Goal: Information Seeking & Learning: Learn about a topic

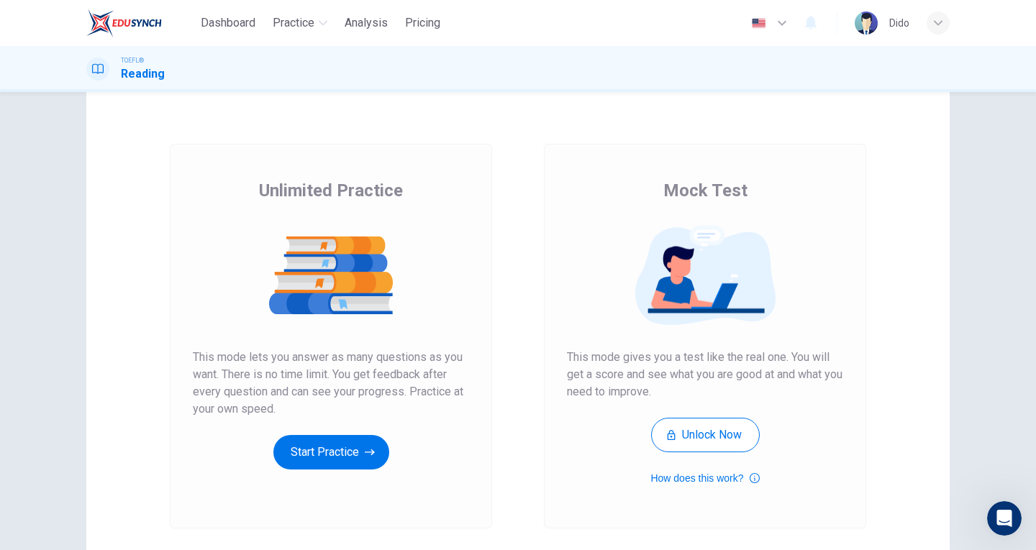
scroll to position [72, 0]
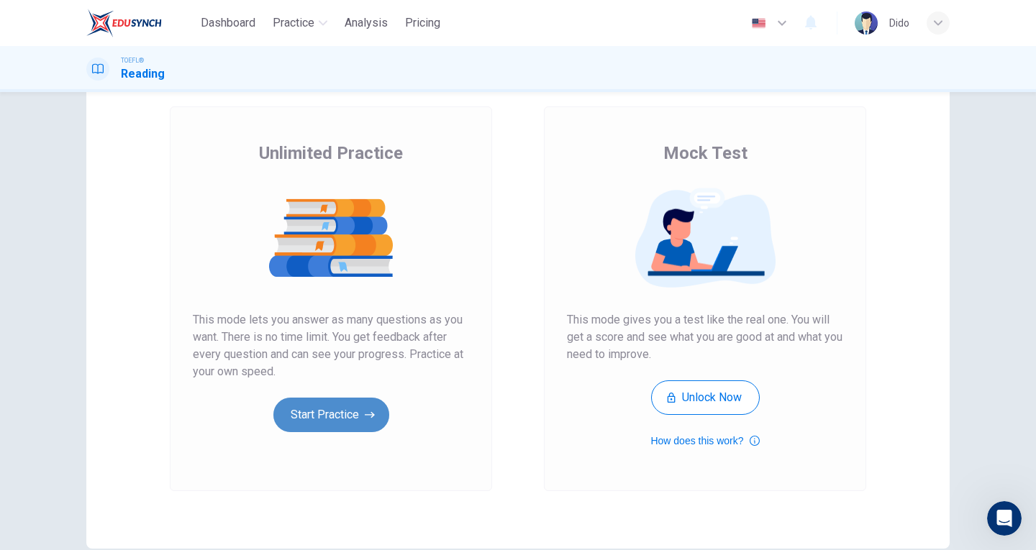
click at [339, 413] on button "Start Practice" at bounding box center [331, 415] width 116 height 35
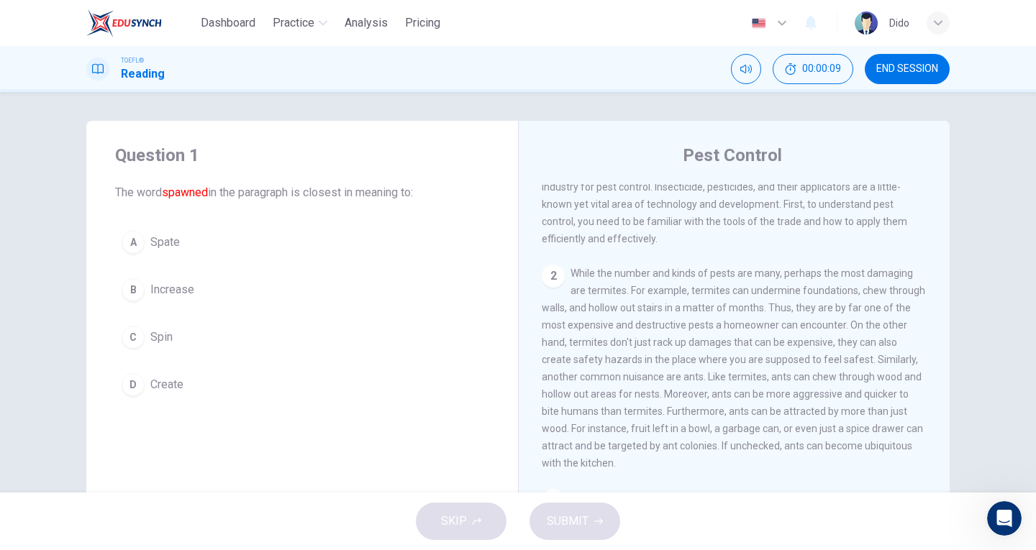
scroll to position [0, 0]
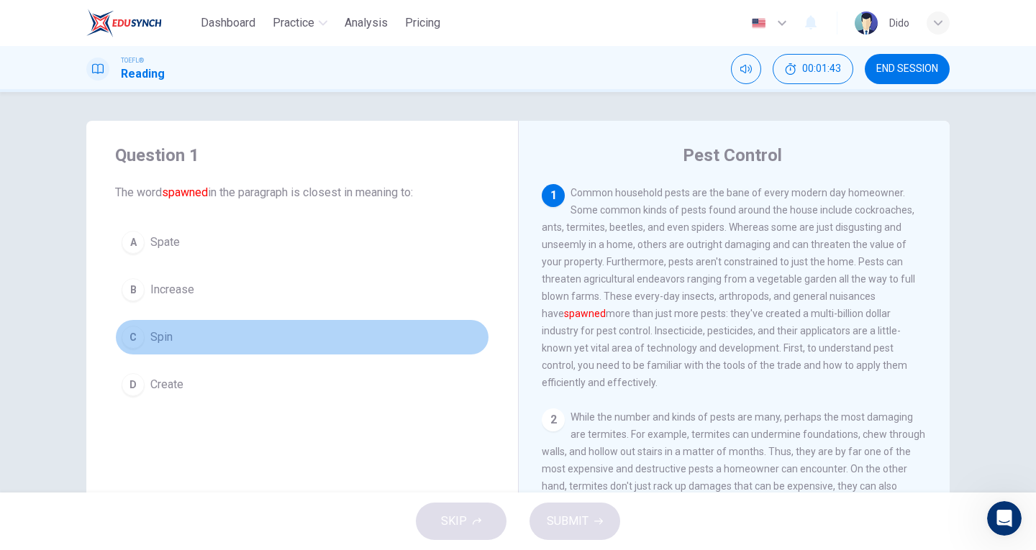
click at [152, 336] on span "Spin" at bounding box center [161, 337] width 22 height 17
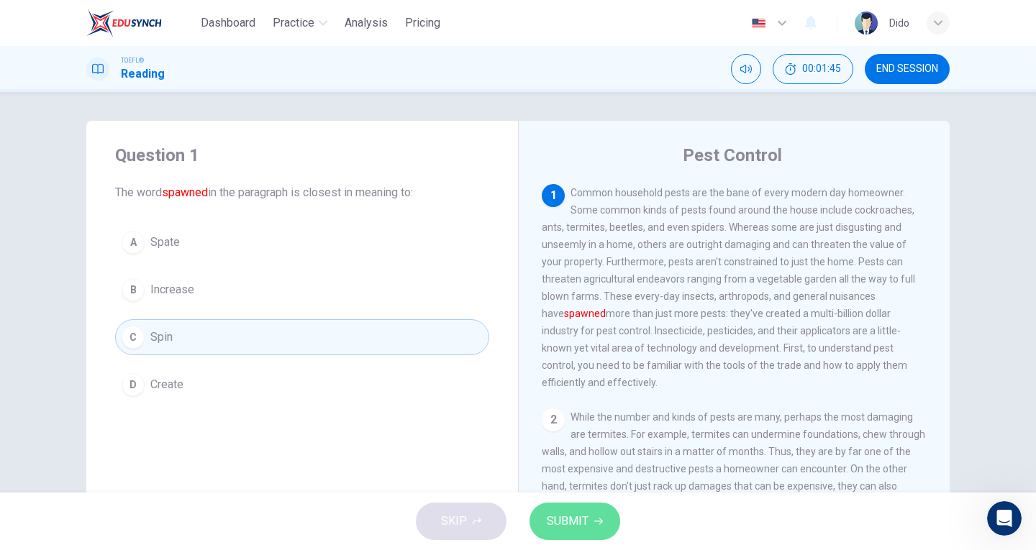
click at [560, 528] on span "SUBMIT" at bounding box center [568, 522] width 42 height 20
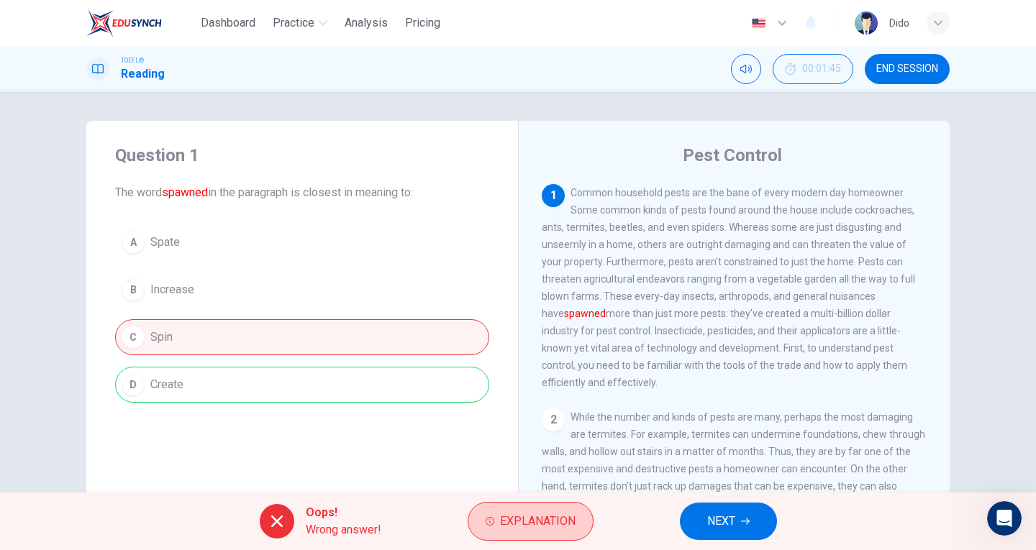
click at [540, 534] on button "Explanation" at bounding box center [531, 521] width 126 height 39
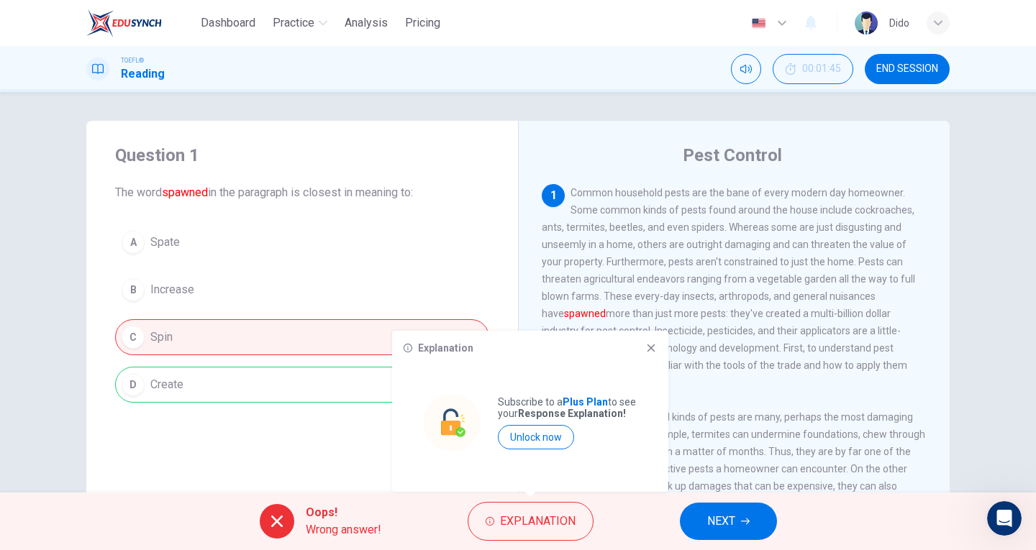
click at [655, 347] on icon at bounding box center [651, 348] width 12 height 12
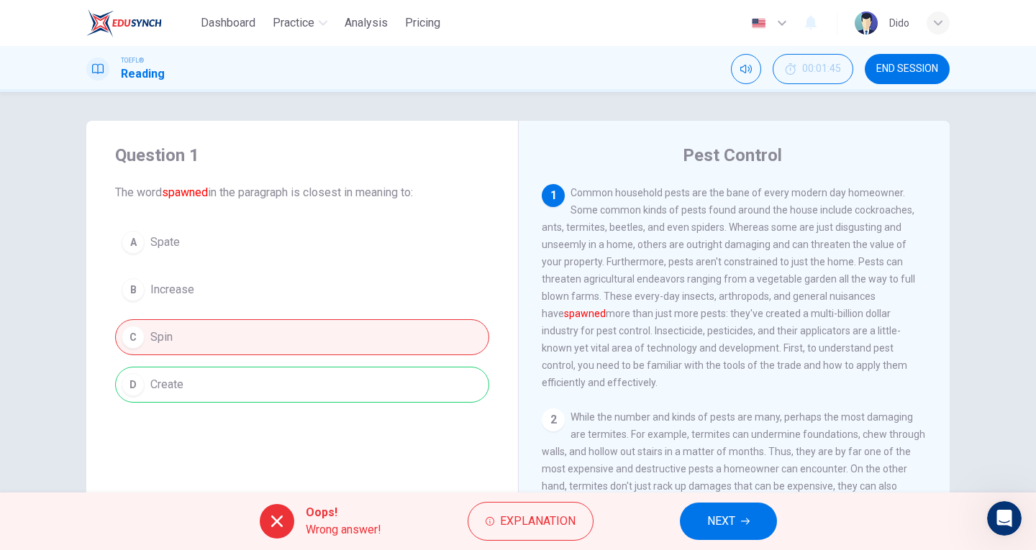
click at [725, 522] on span "NEXT" at bounding box center [721, 522] width 28 height 20
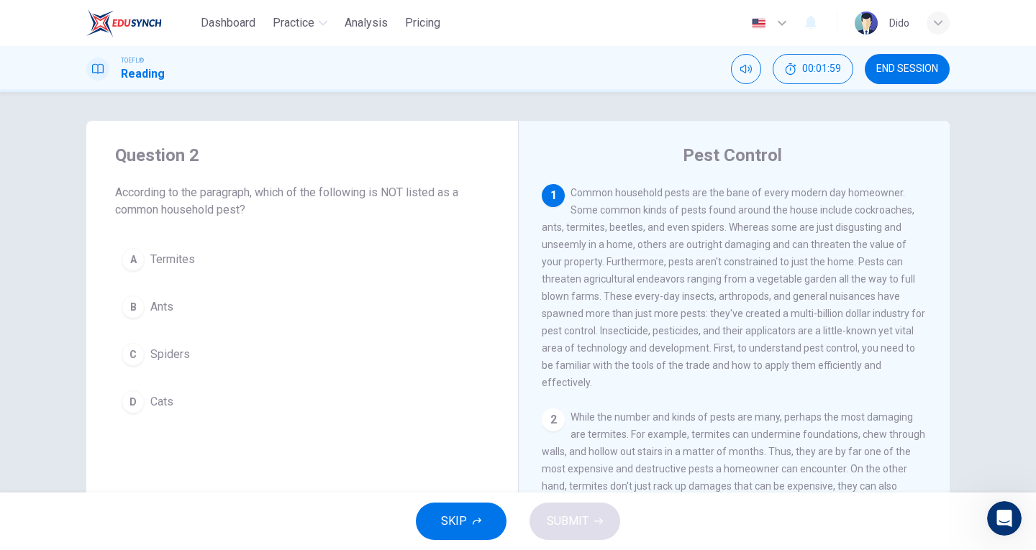
click at [140, 405] on div "D" at bounding box center [133, 402] width 23 height 23
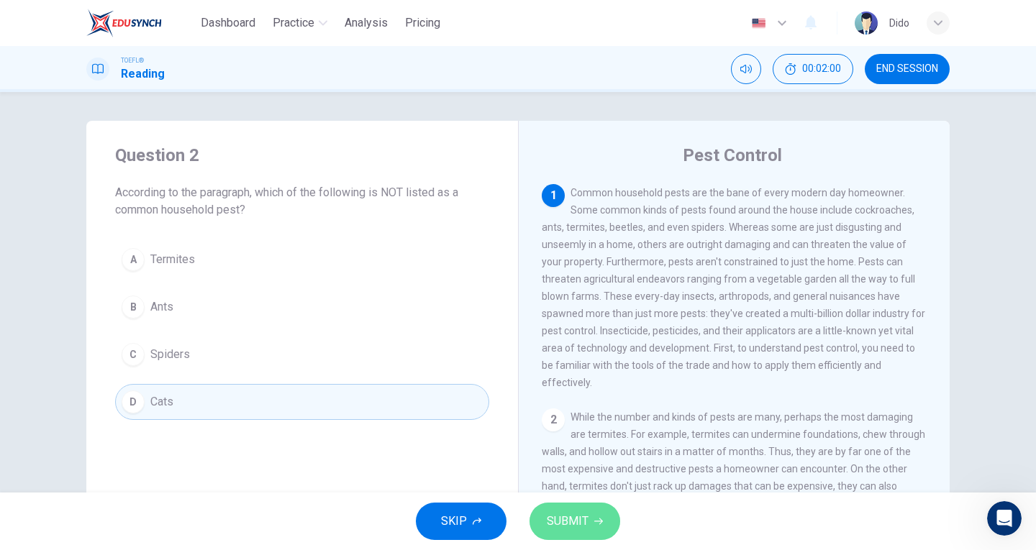
click at [574, 535] on button "SUBMIT" at bounding box center [575, 521] width 91 height 37
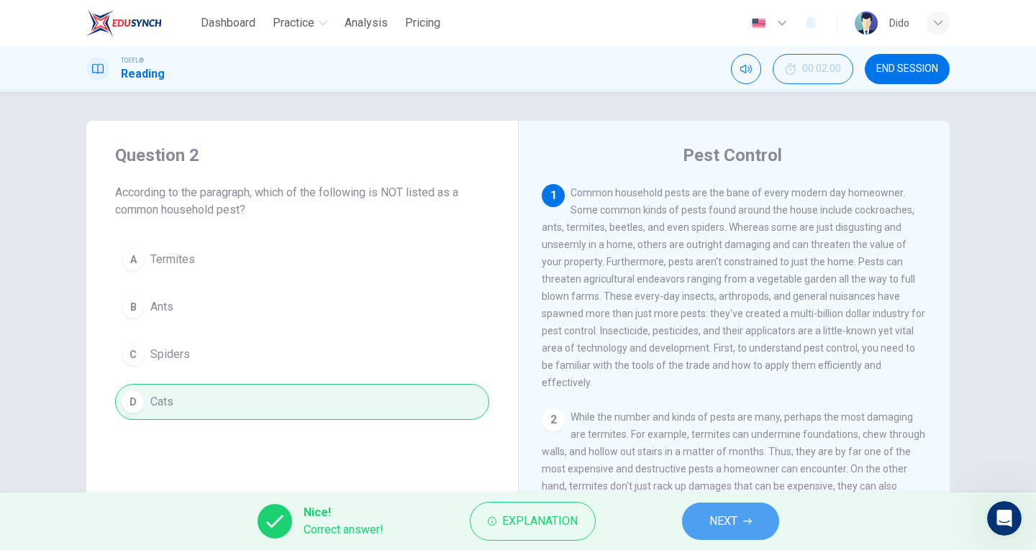
click at [722, 529] on span "NEXT" at bounding box center [723, 522] width 28 height 20
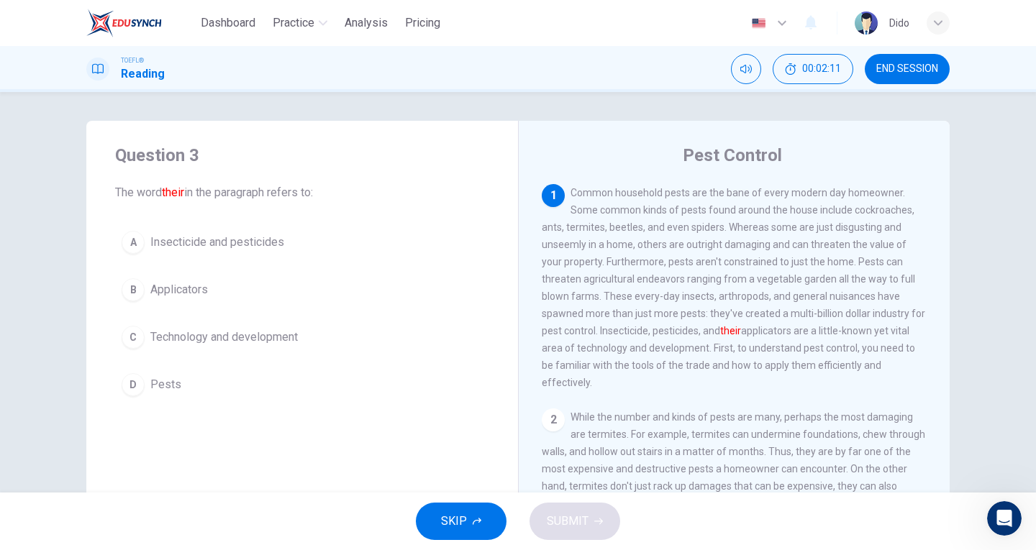
drag, startPoint x: 260, startPoint y: 240, endPoint x: 267, endPoint y: 245, distance: 9.2
click at [259, 240] on span "Insecticide and pesticides" at bounding box center [217, 242] width 134 height 17
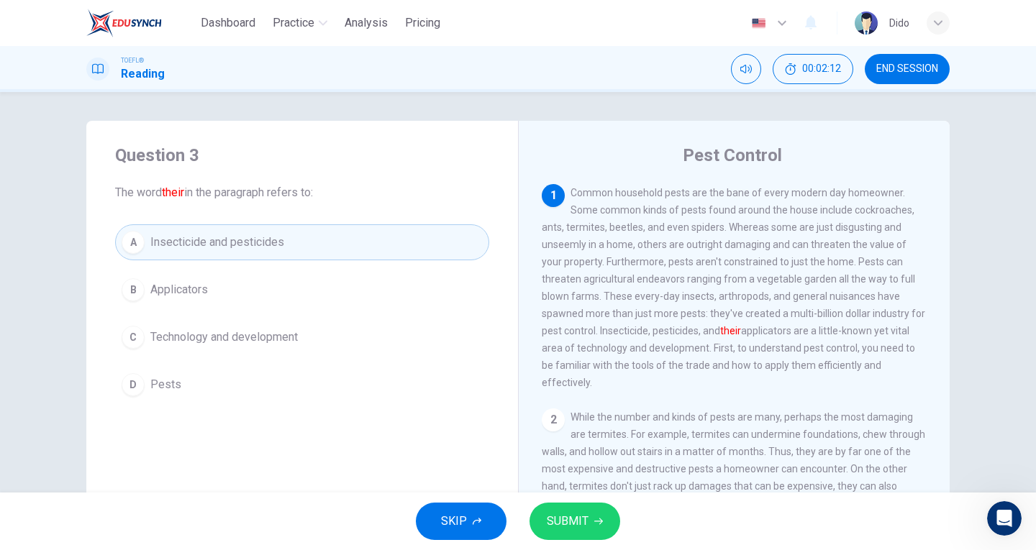
click at [596, 521] on icon "button" at bounding box center [598, 522] width 9 height 6
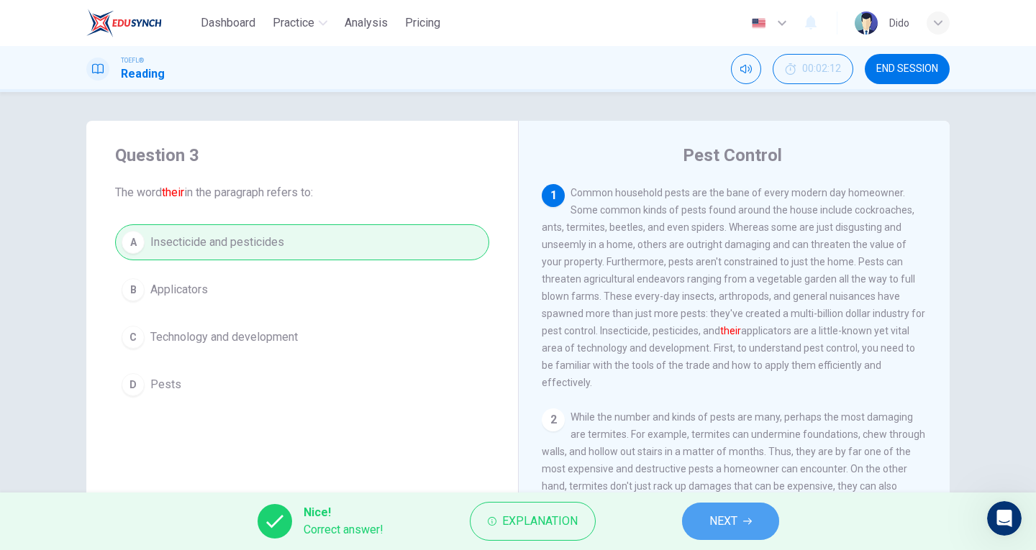
click at [748, 522] on icon "button" at bounding box center [747, 521] width 9 height 9
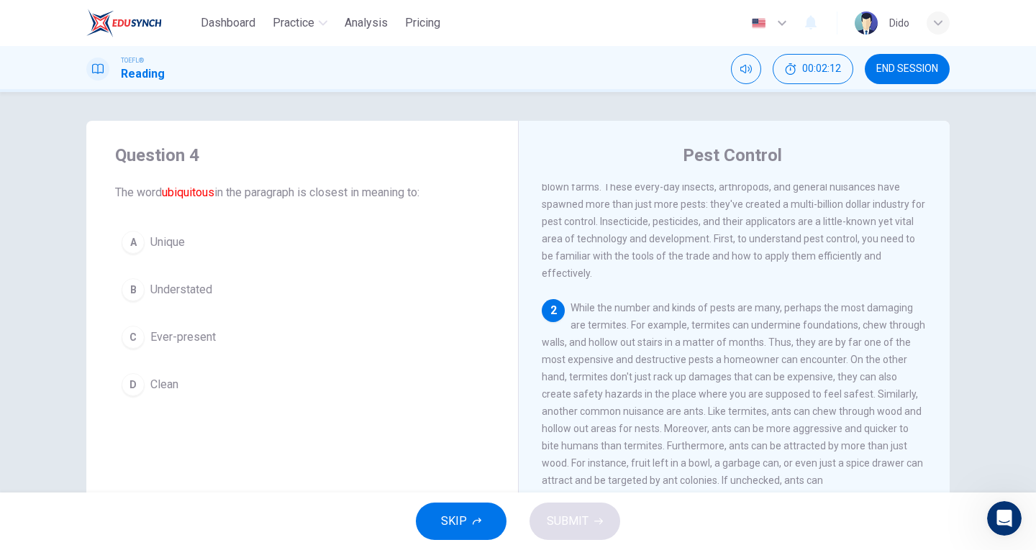
scroll to position [153, 0]
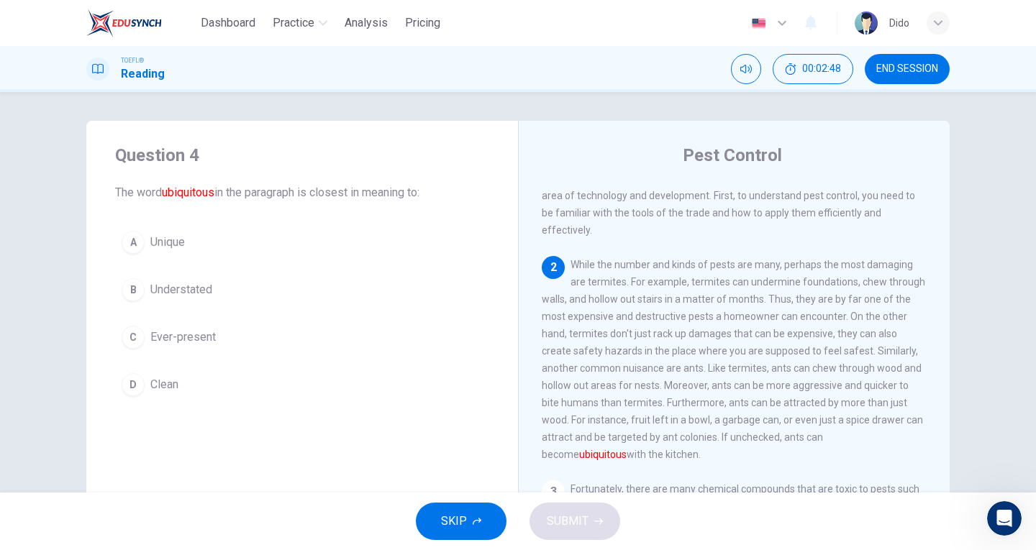
click at [181, 344] on span "Ever-present" at bounding box center [182, 337] width 65 height 17
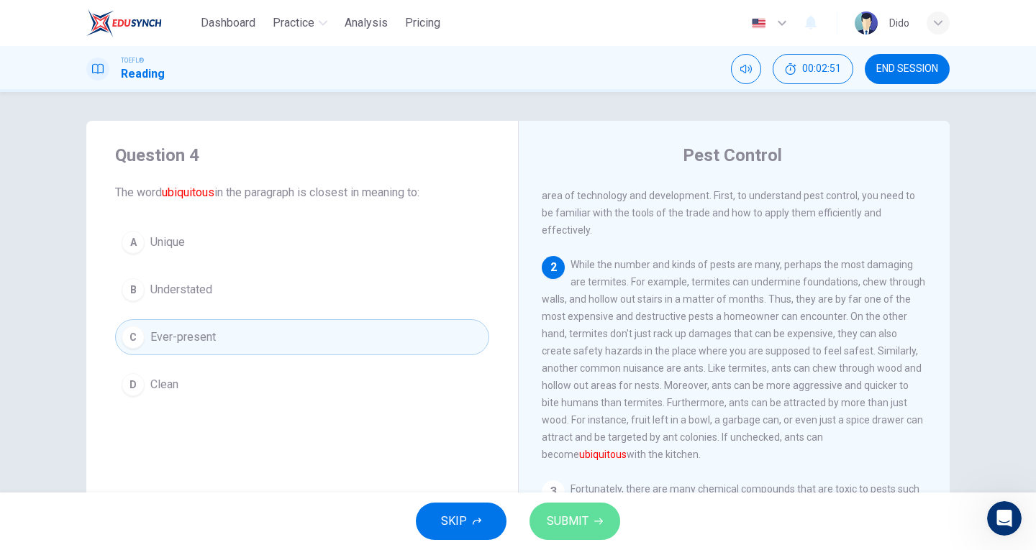
click at [560, 508] on button "SUBMIT" at bounding box center [575, 521] width 91 height 37
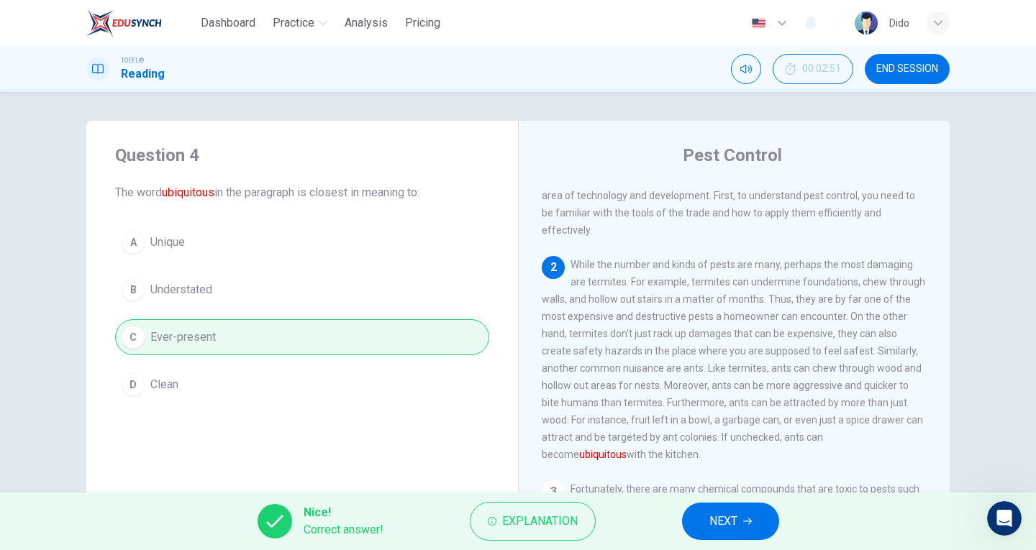
click at [740, 519] on button "NEXT" at bounding box center [730, 521] width 97 height 37
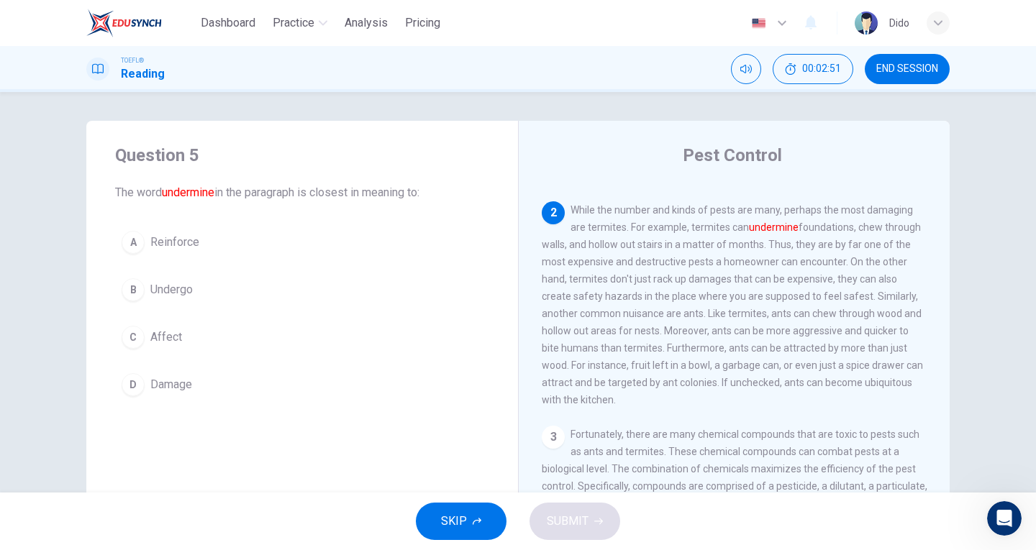
scroll to position [211, 0]
click at [157, 390] on span "Damage" at bounding box center [171, 384] width 42 height 17
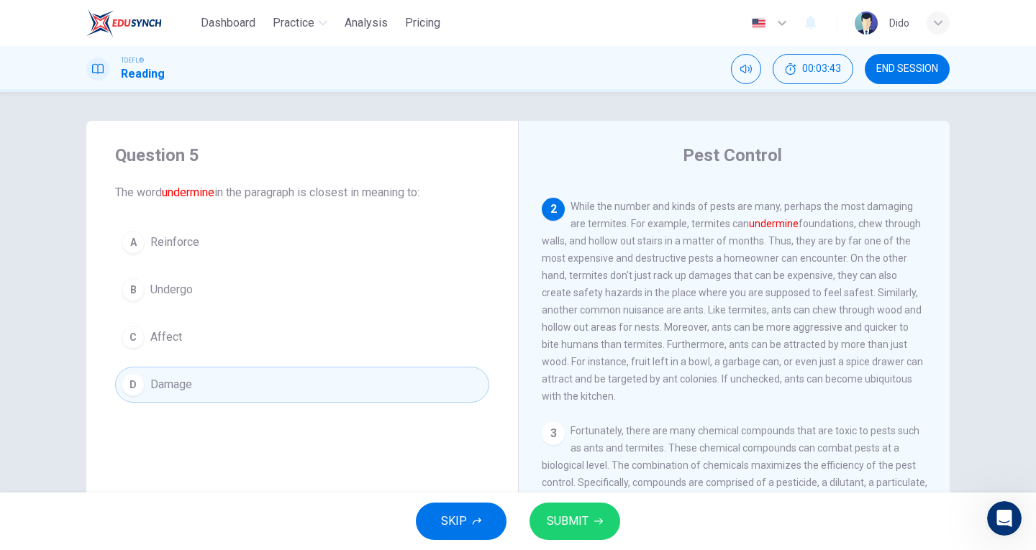
click at [580, 523] on span "SUBMIT" at bounding box center [568, 522] width 42 height 20
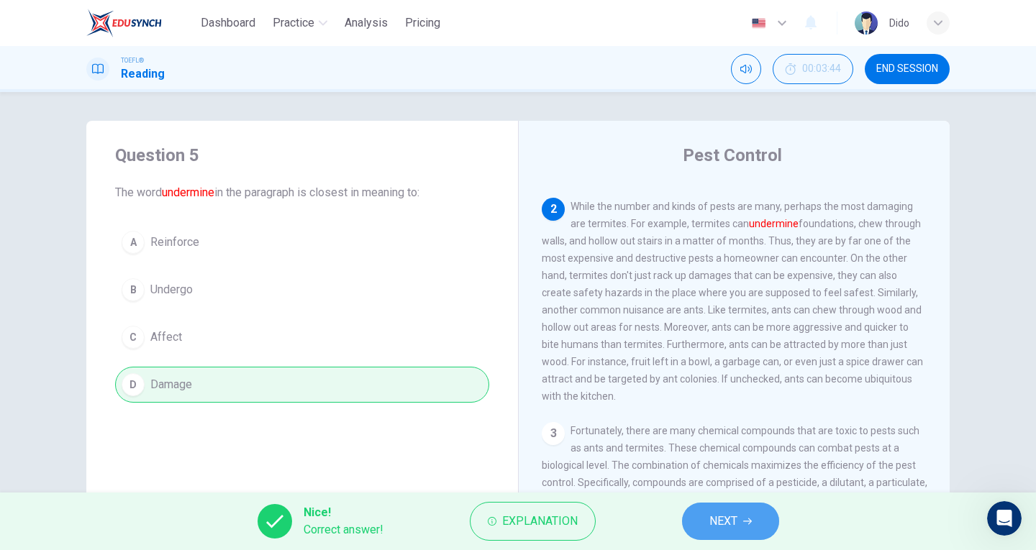
click at [740, 517] on button "NEXT" at bounding box center [730, 521] width 97 height 37
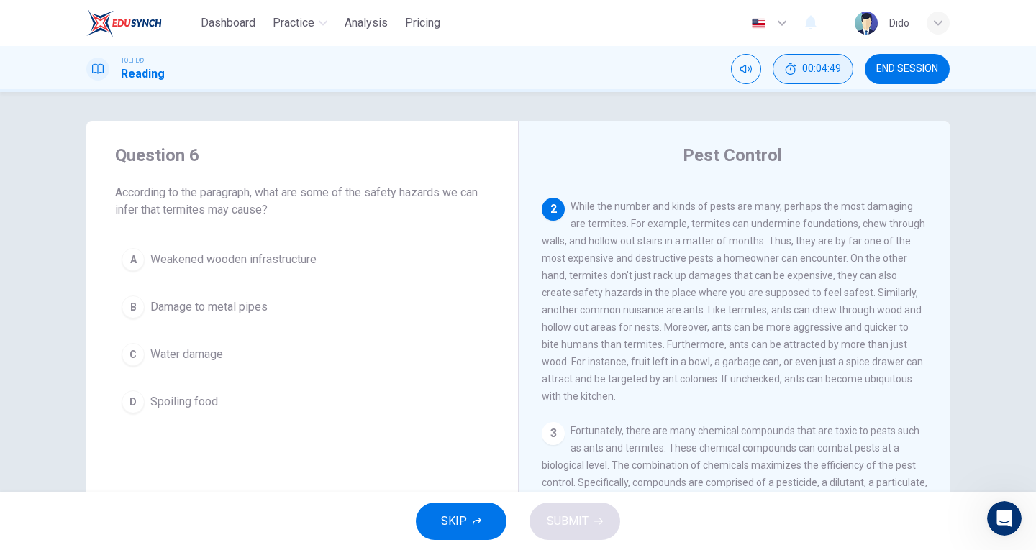
click at [803, 73] on span "00:04:49" at bounding box center [821, 69] width 39 height 12
click at [845, 68] on button "Show" at bounding box center [838, 69] width 30 height 30
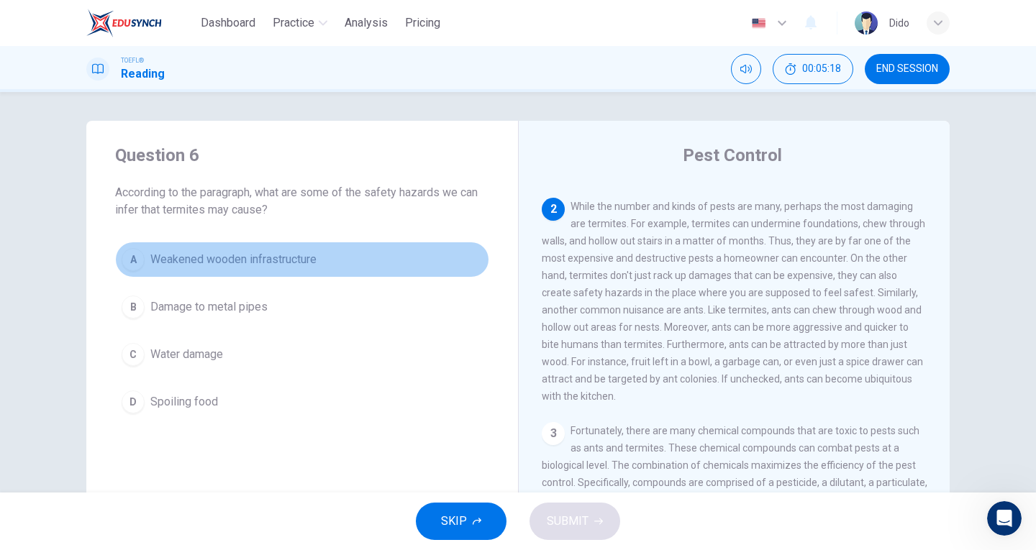
click at [310, 257] on span "Weakened wooden infrastructure" at bounding box center [233, 259] width 166 height 17
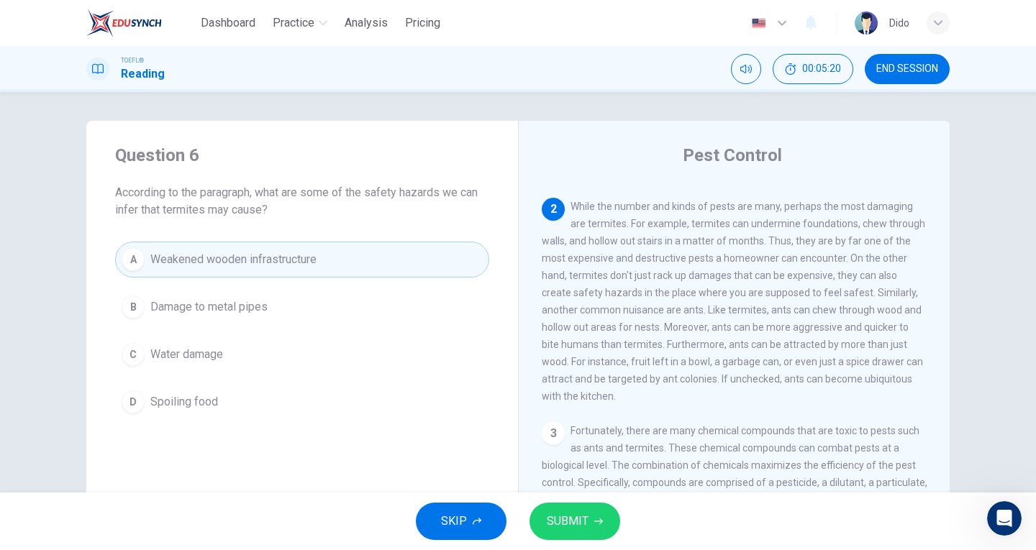
click at [596, 529] on button "SUBMIT" at bounding box center [575, 521] width 91 height 37
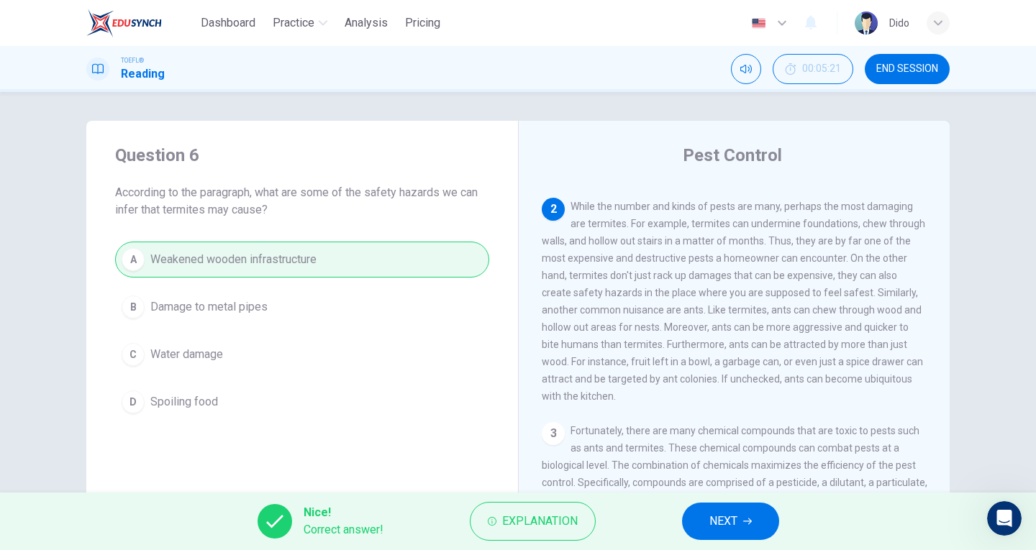
click at [719, 516] on span "NEXT" at bounding box center [723, 522] width 28 height 20
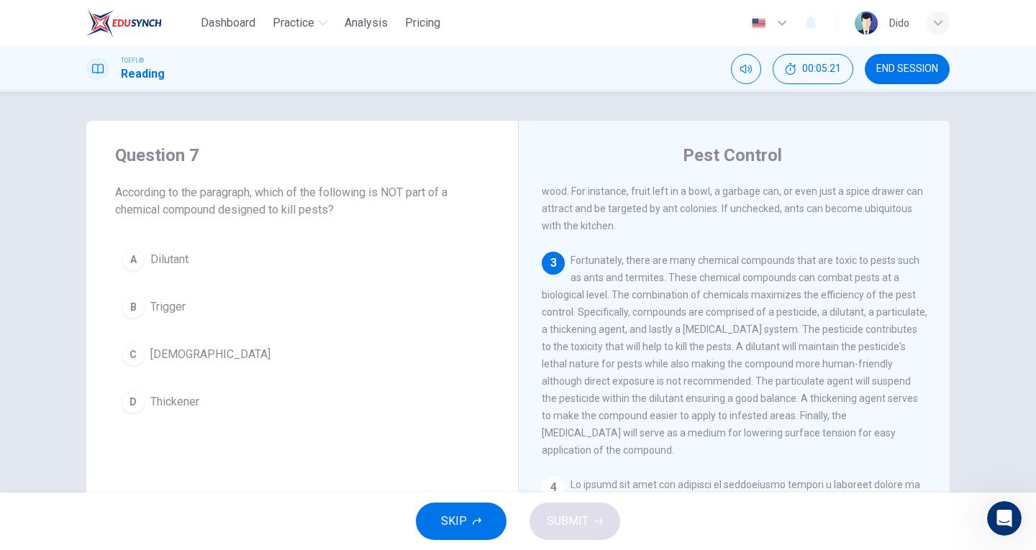
scroll to position [381, 0]
click at [164, 258] on span "Dilutant" at bounding box center [169, 259] width 38 height 17
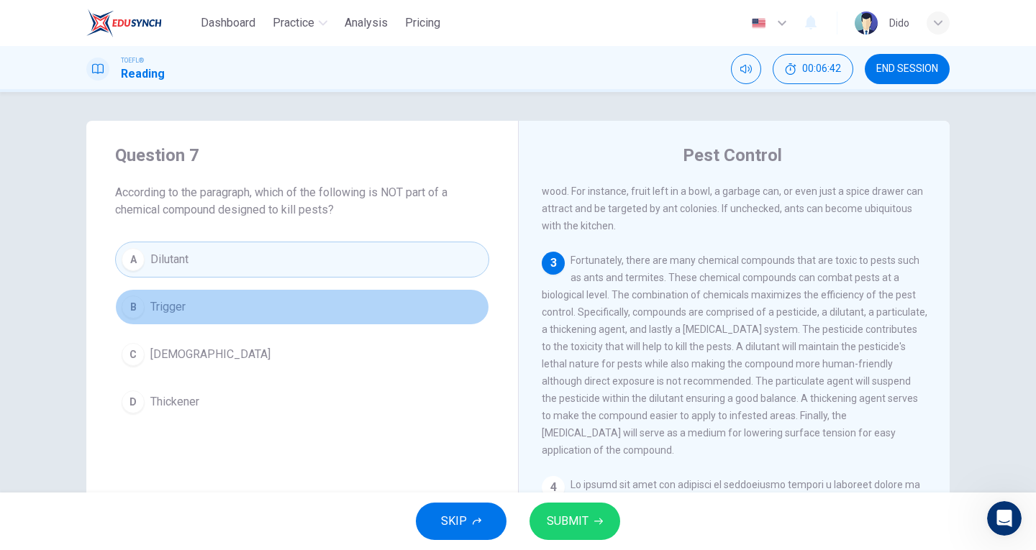
click at [186, 312] on button "B Trigger" at bounding box center [302, 307] width 374 height 36
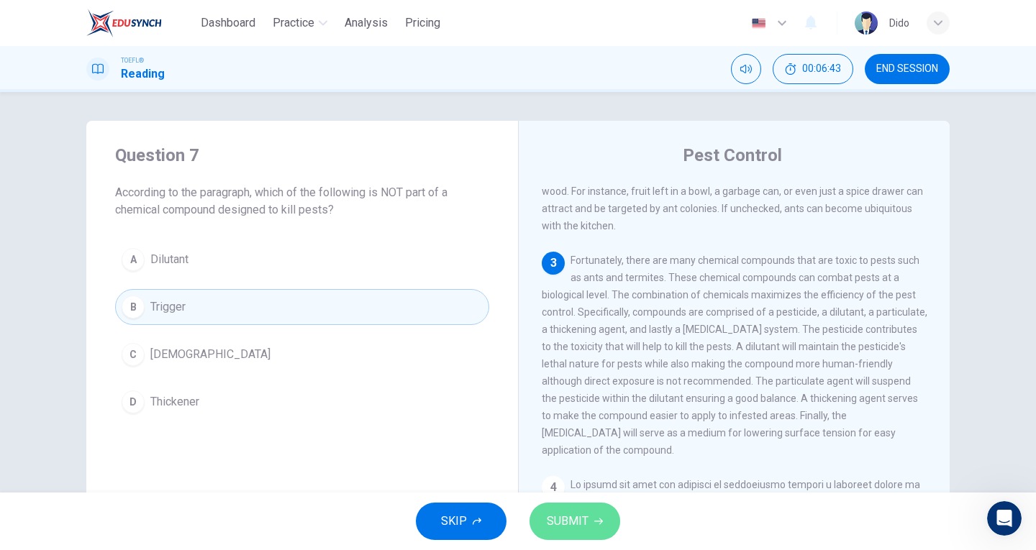
click at [583, 537] on button "SUBMIT" at bounding box center [575, 521] width 91 height 37
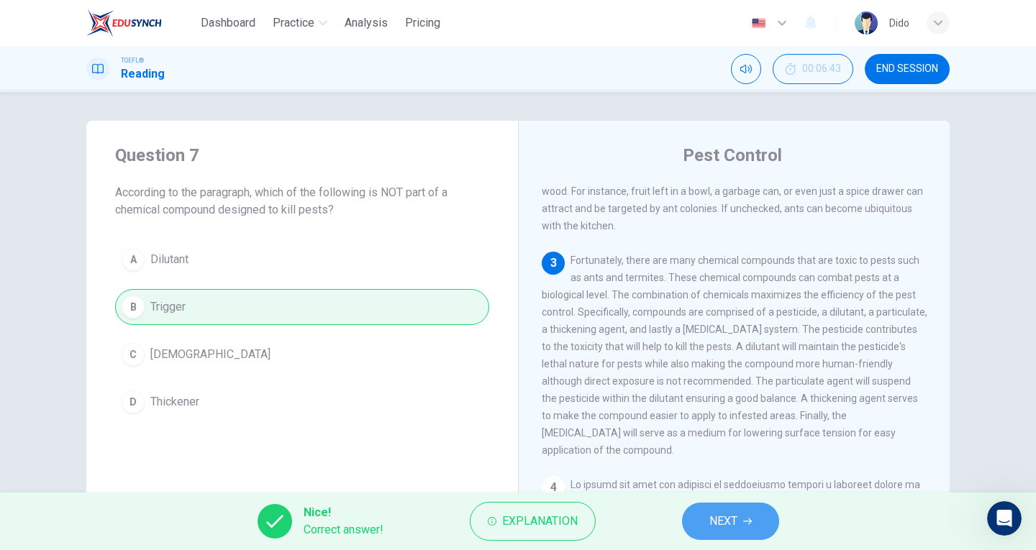
click at [718, 528] on span "NEXT" at bounding box center [723, 522] width 28 height 20
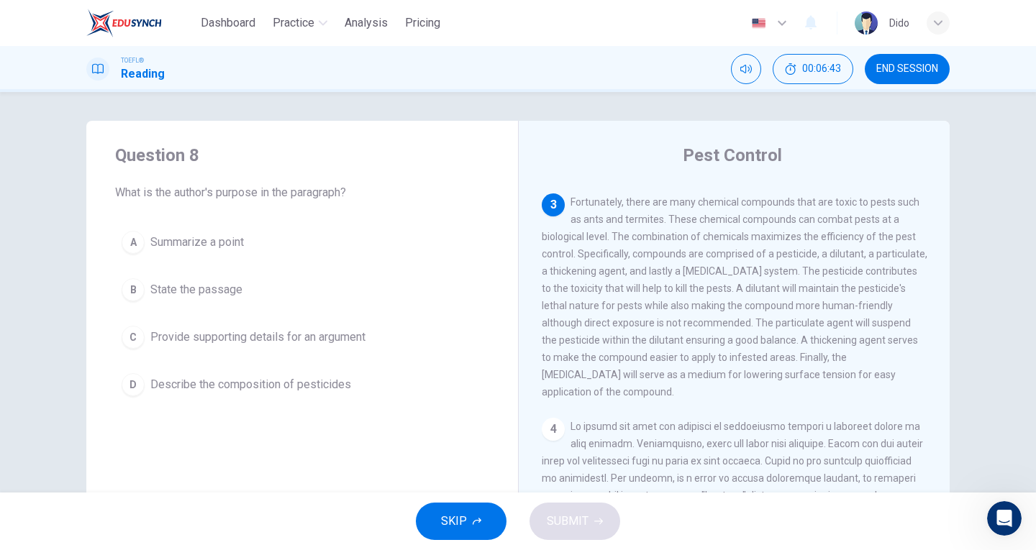
scroll to position [440, 0]
click at [296, 385] on span "Describe the composition of pesticides" at bounding box center [250, 384] width 201 height 17
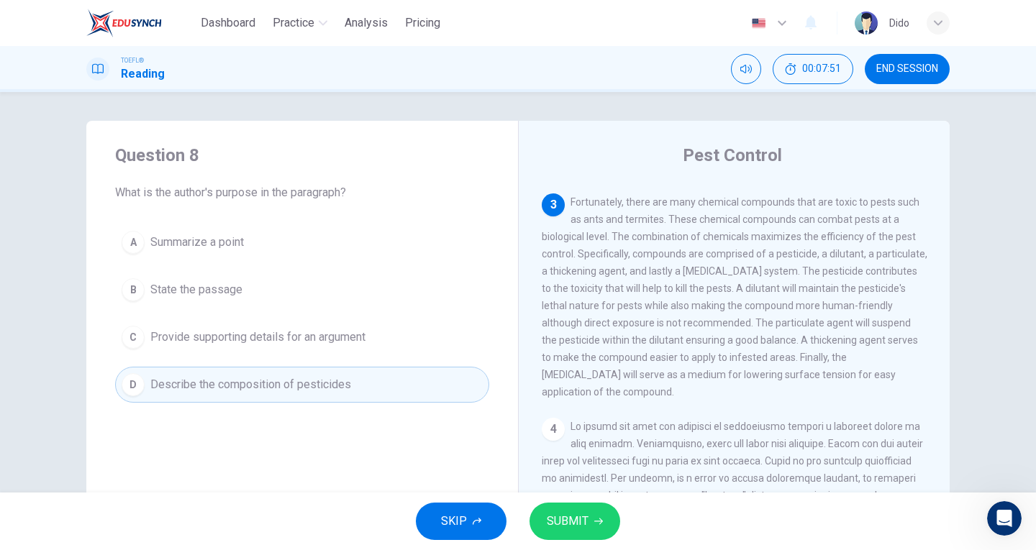
click at [582, 523] on span "SUBMIT" at bounding box center [568, 522] width 42 height 20
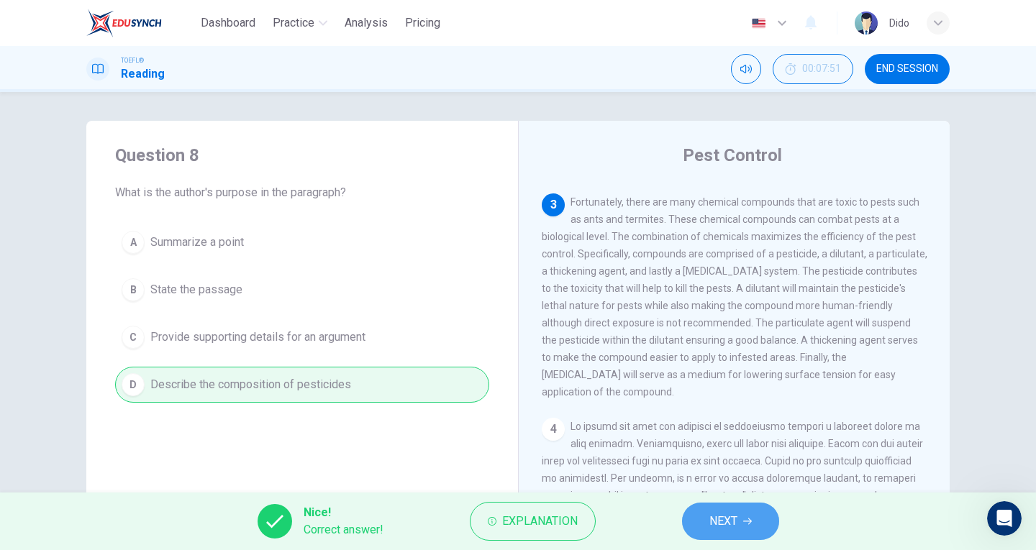
click at [737, 524] on span "NEXT" at bounding box center [723, 522] width 28 height 20
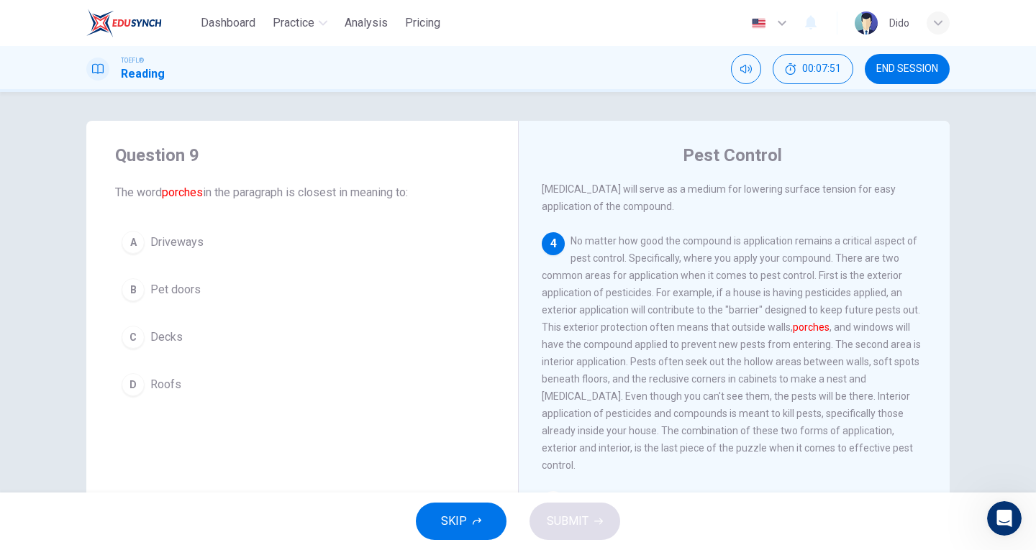
scroll to position [628, 0]
click at [173, 335] on span "Decks" at bounding box center [166, 337] width 32 height 17
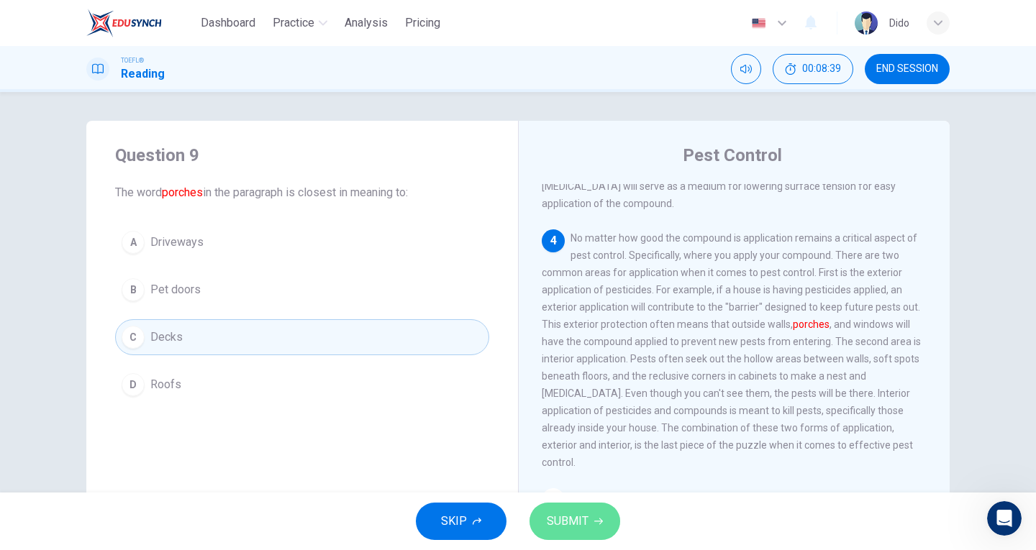
click at [592, 523] on button "SUBMIT" at bounding box center [575, 521] width 91 height 37
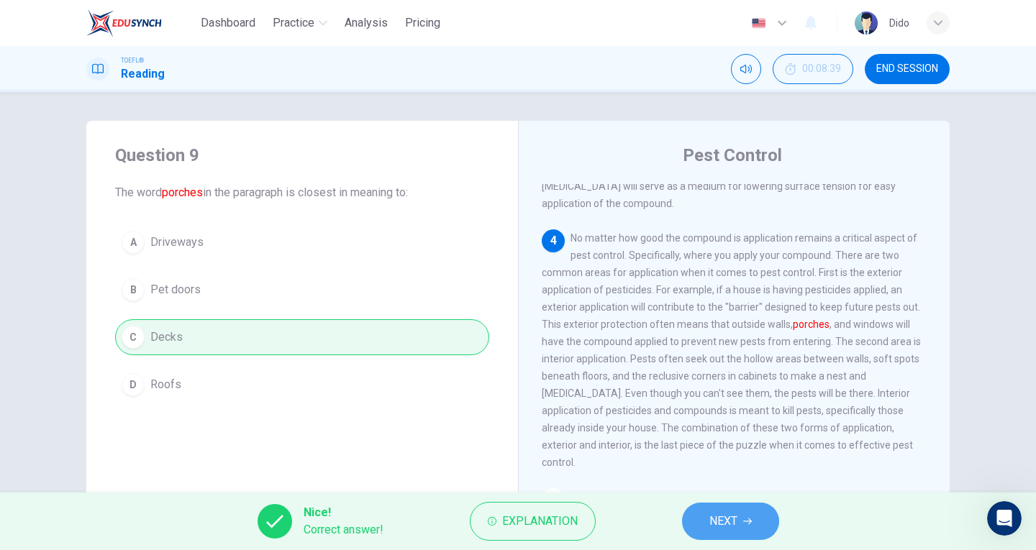
click at [744, 518] on icon "button" at bounding box center [747, 521] width 9 height 9
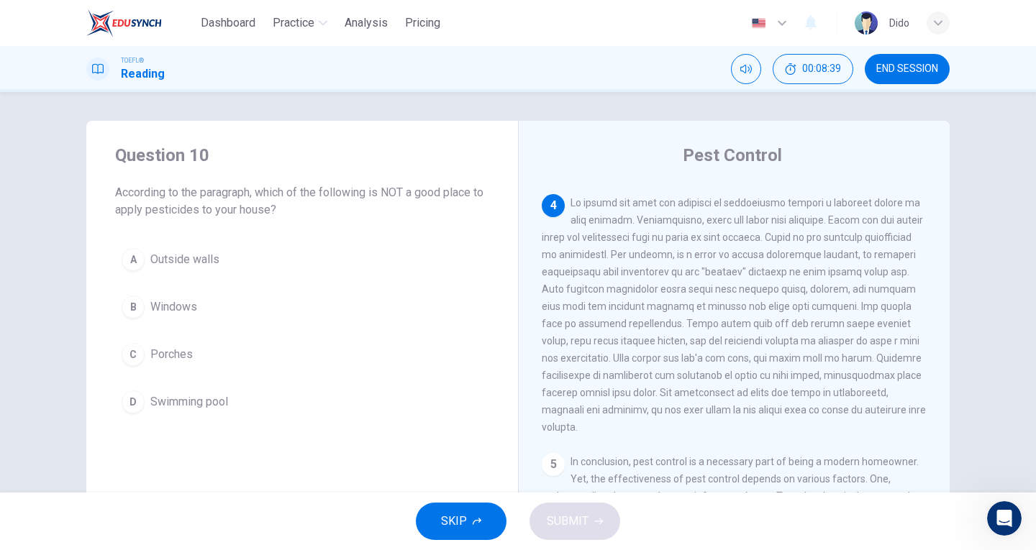
scroll to position [668, 0]
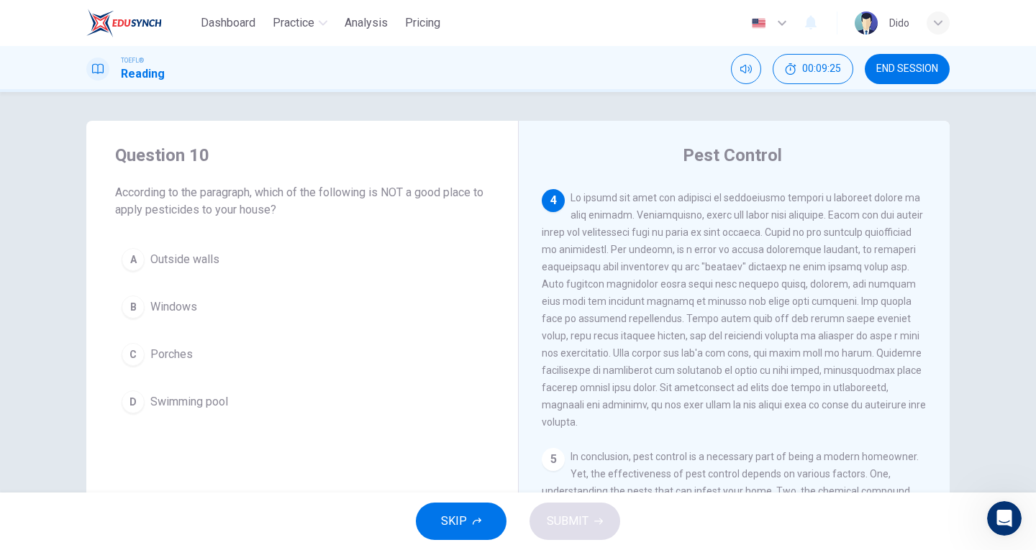
click at [164, 411] on button "D Swimming pool" at bounding box center [302, 402] width 374 height 36
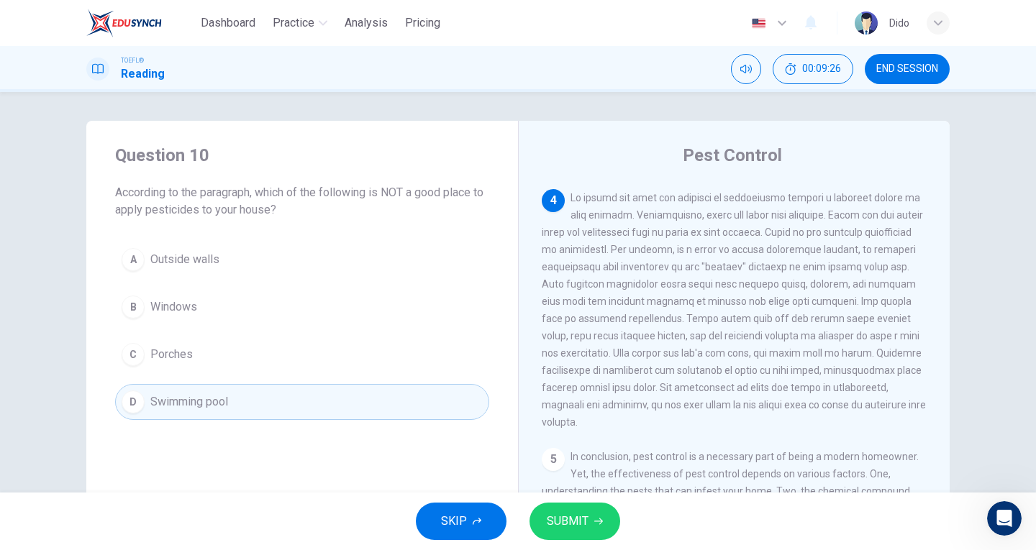
click at [600, 528] on button "SUBMIT" at bounding box center [575, 521] width 91 height 37
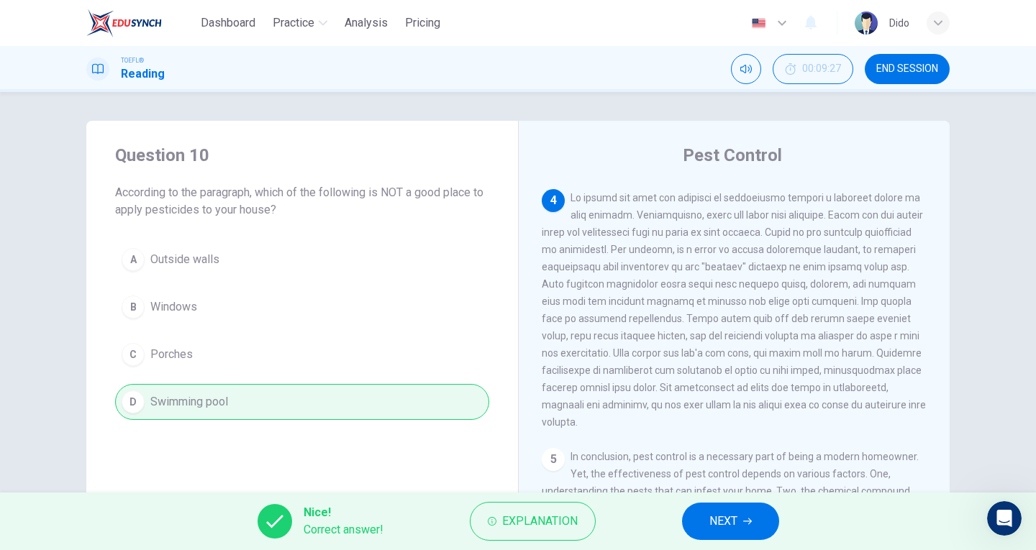
click at [722, 529] on span "NEXT" at bounding box center [723, 522] width 28 height 20
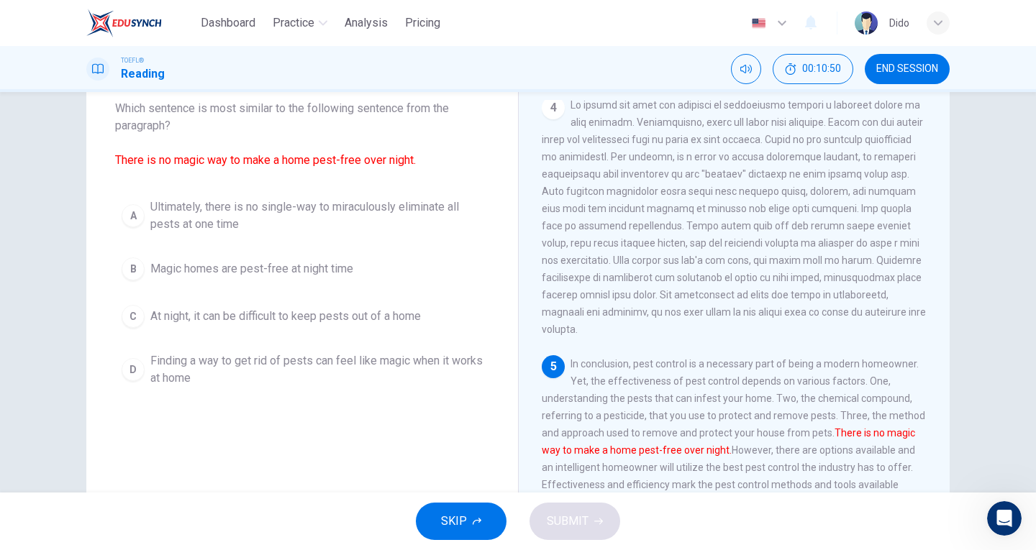
scroll to position [85, 0]
click at [219, 224] on span "Ultimately, there is no single-way to miraculously eliminate all pests at one t…" at bounding box center [316, 215] width 332 height 35
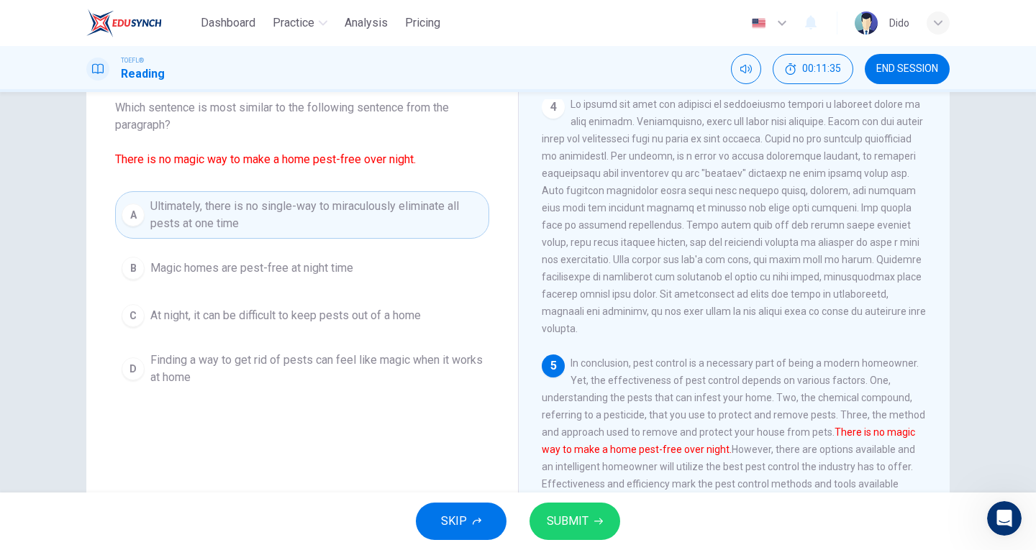
click at [600, 518] on icon "button" at bounding box center [598, 521] width 9 height 9
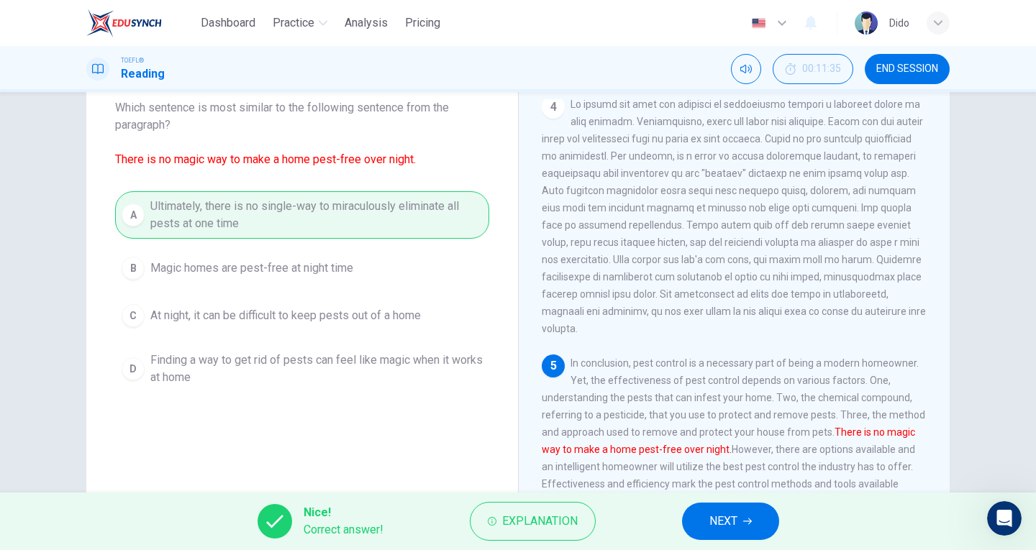
click at [732, 529] on span "NEXT" at bounding box center [723, 522] width 28 height 20
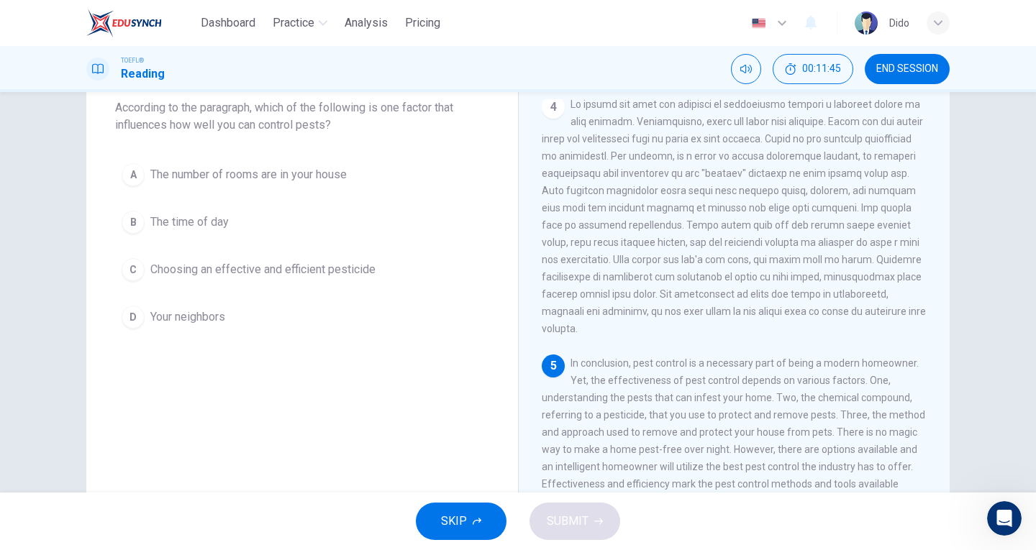
click at [361, 265] on span "Choosing an effective and efficient pesticide" at bounding box center [262, 269] width 225 height 17
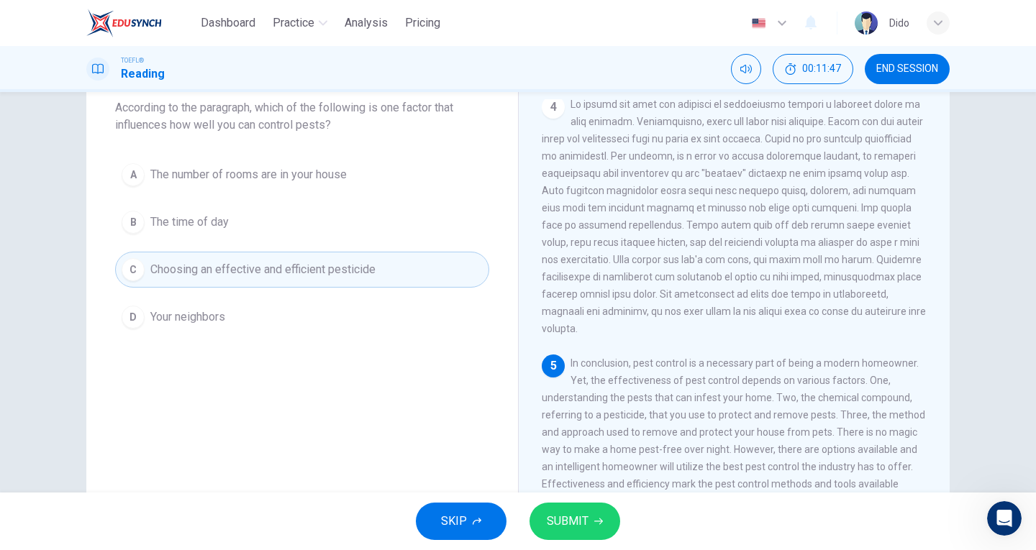
click at [584, 522] on span "SUBMIT" at bounding box center [568, 522] width 42 height 20
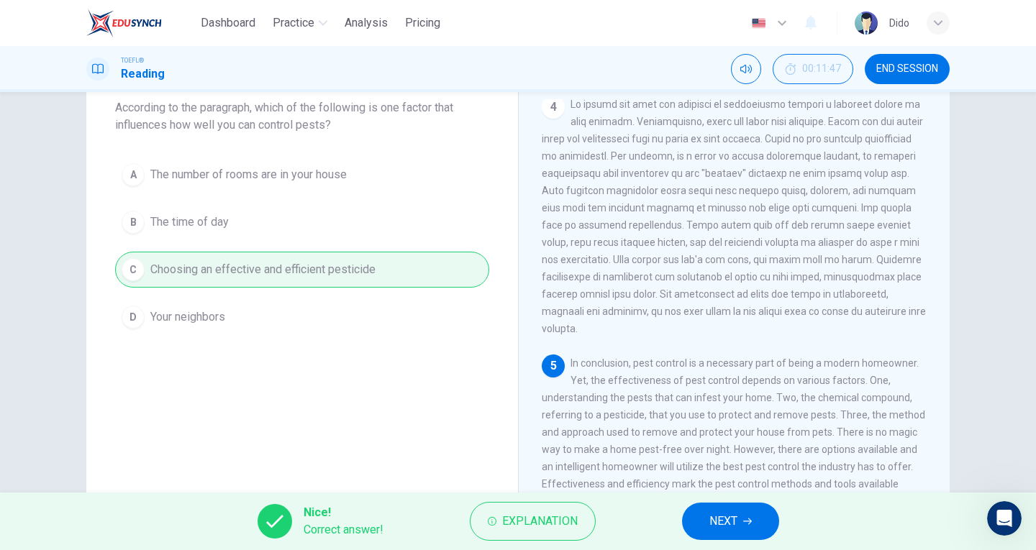
click at [735, 524] on span "NEXT" at bounding box center [723, 522] width 28 height 20
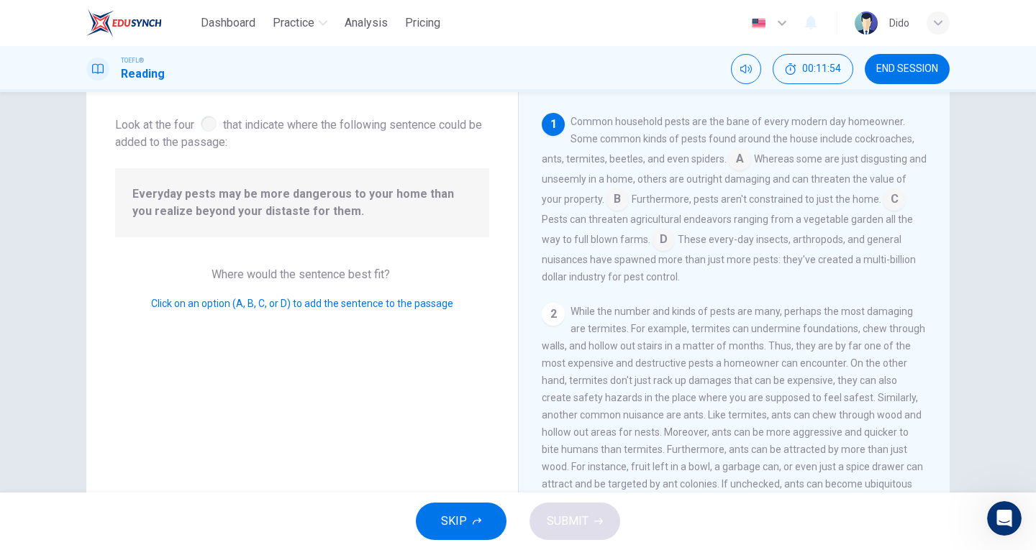
scroll to position [72, 0]
click at [665, 239] on input at bounding box center [663, 240] width 23 height 23
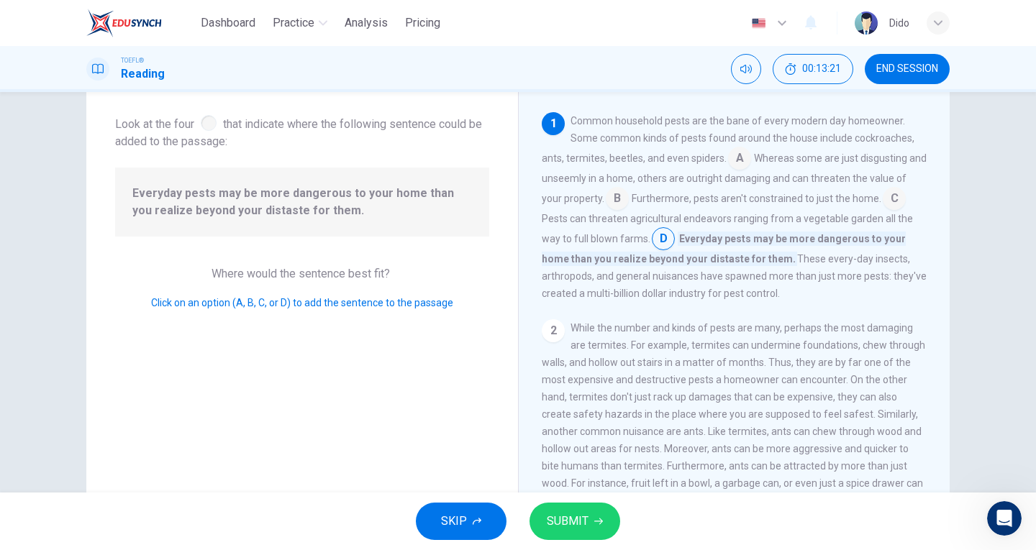
click at [615, 202] on input at bounding box center [617, 199] width 23 height 23
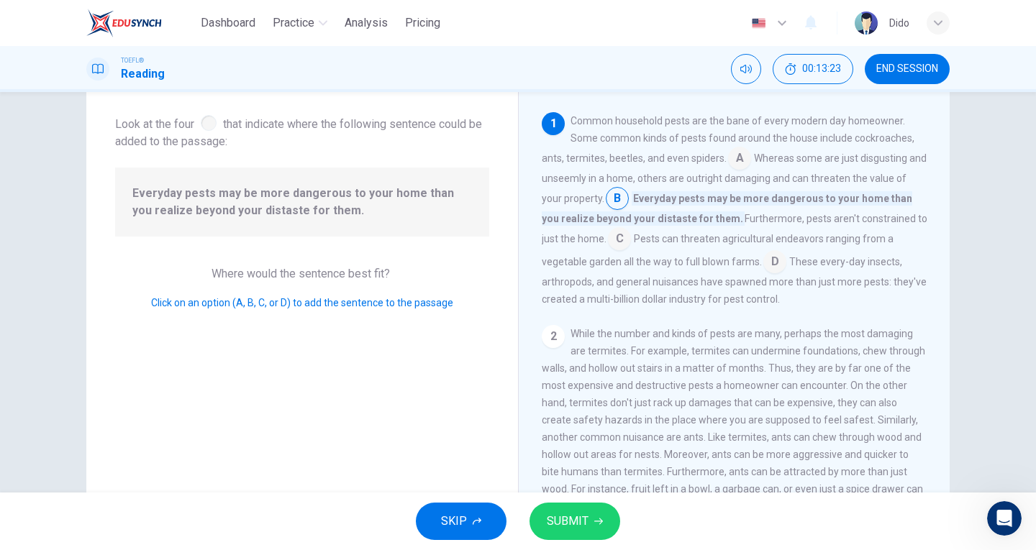
click at [595, 532] on button "SUBMIT" at bounding box center [575, 521] width 91 height 37
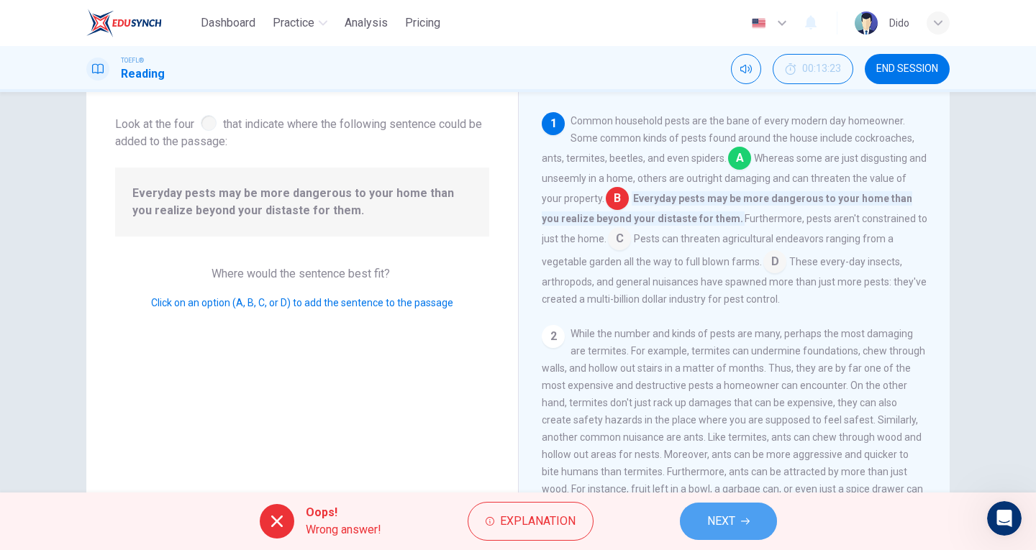
click at [754, 524] on button "NEXT" at bounding box center [728, 521] width 97 height 37
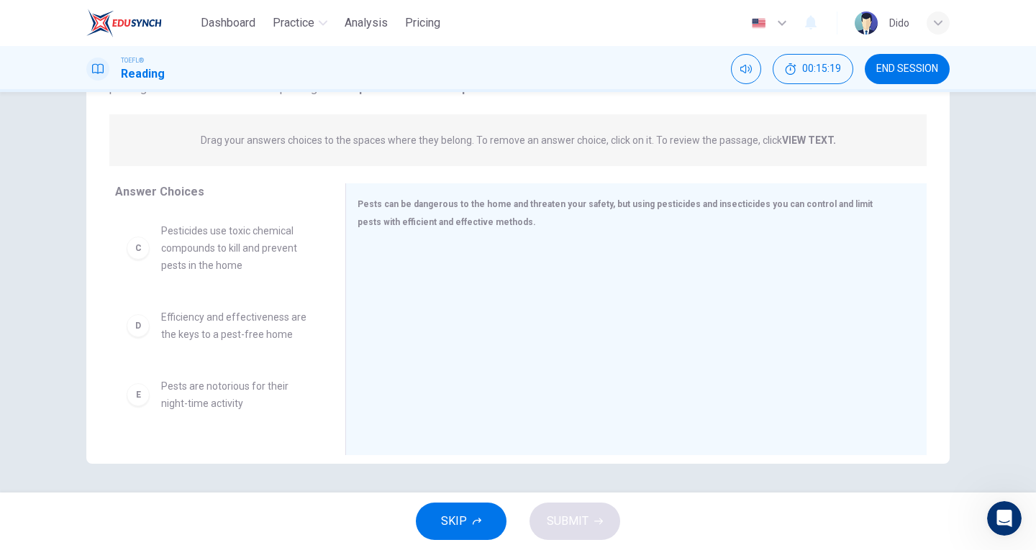
scroll to position [187, 0]
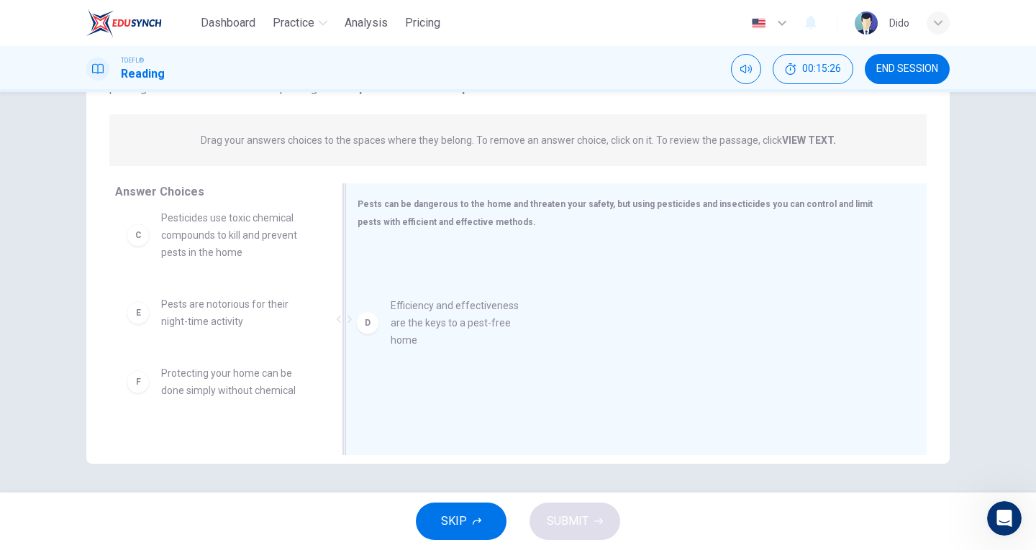
drag, startPoint x: 228, startPoint y: 322, endPoint x: 483, endPoint y: 321, distance: 254.7
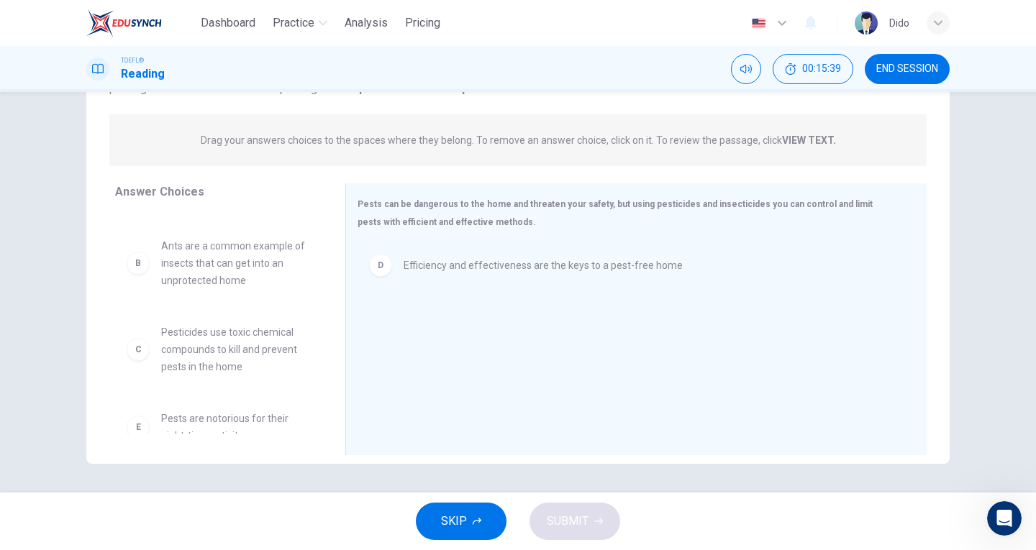
scroll to position [68, 0]
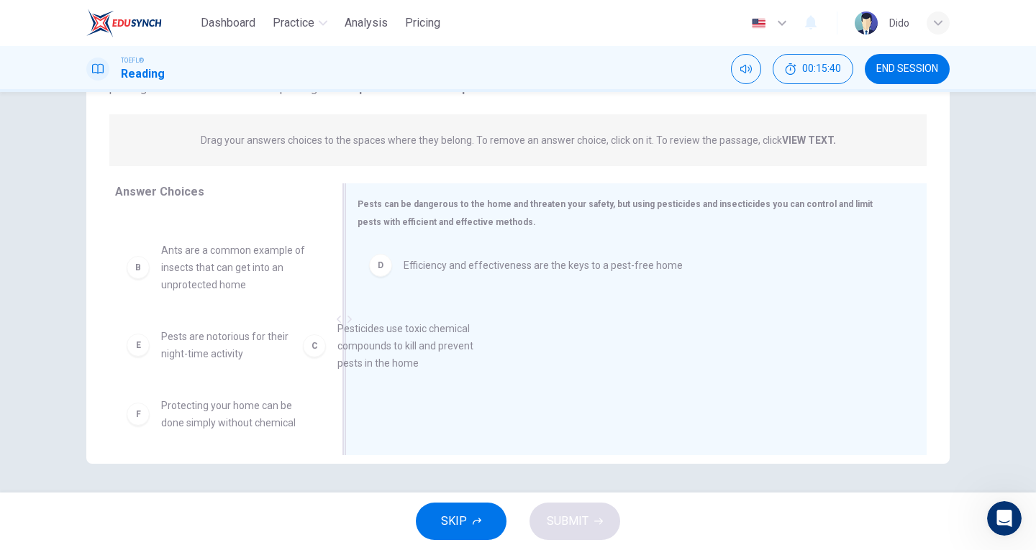
drag, startPoint x: 242, startPoint y: 350, endPoint x: 480, endPoint y: 340, distance: 237.6
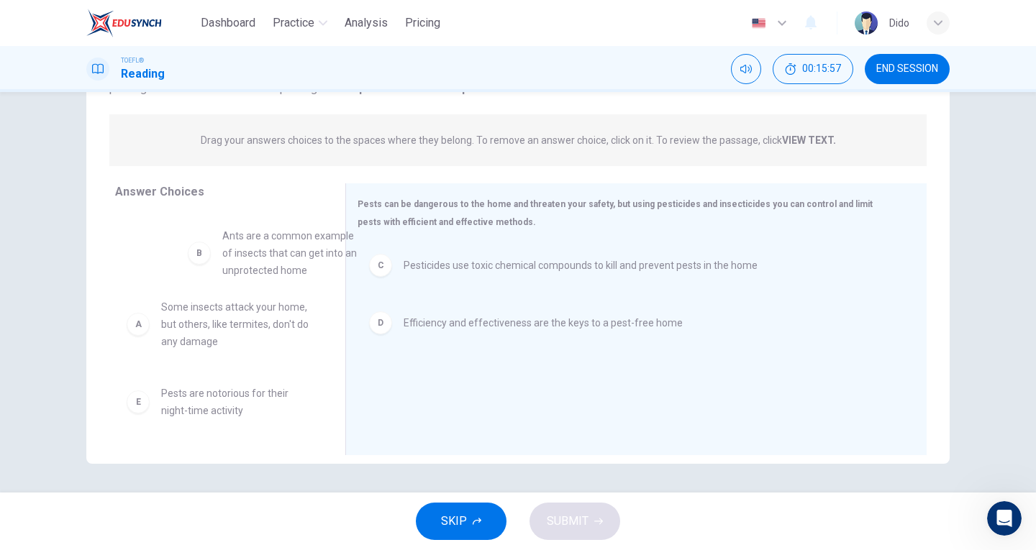
scroll to position [0, 0]
drag, startPoint x: 220, startPoint y: 265, endPoint x: 236, endPoint y: 266, distance: 15.8
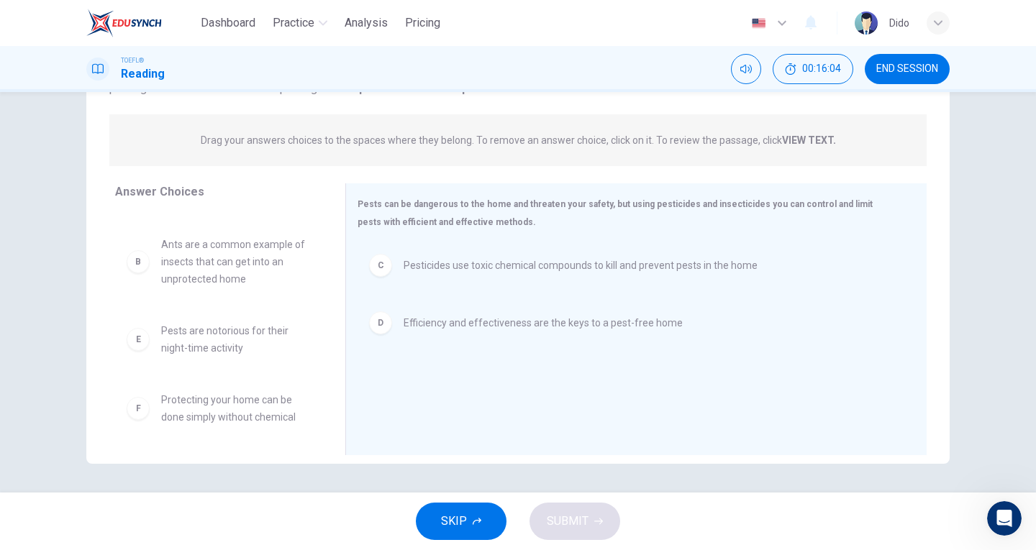
scroll to position [78, 0]
drag, startPoint x: 231, startPoint y: 407, endPoint x: 456, endPoint y: 363, distance: 229.4
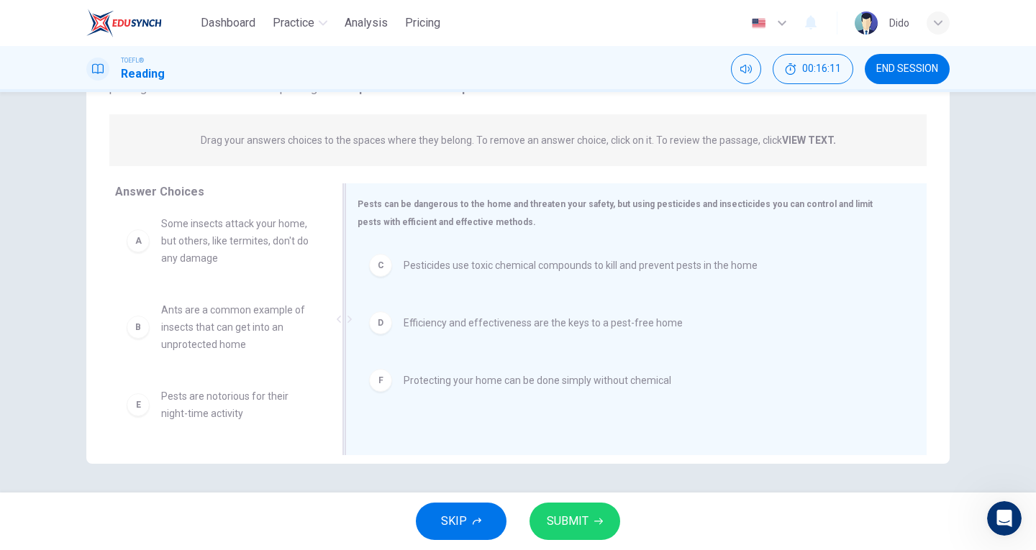
scroll to position [9, 0]
click at [562, 519] on span "SUBMIT" at bounding box center [568, 522] width 42 height 20
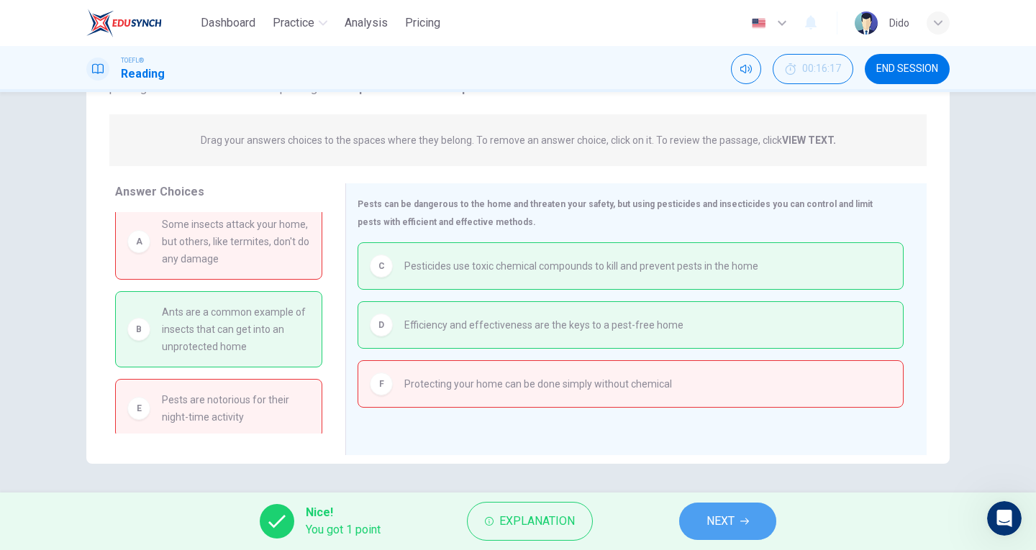
click at [697, 519] on button "NEXT" at bounding box center [727, 521] width 97 height 37
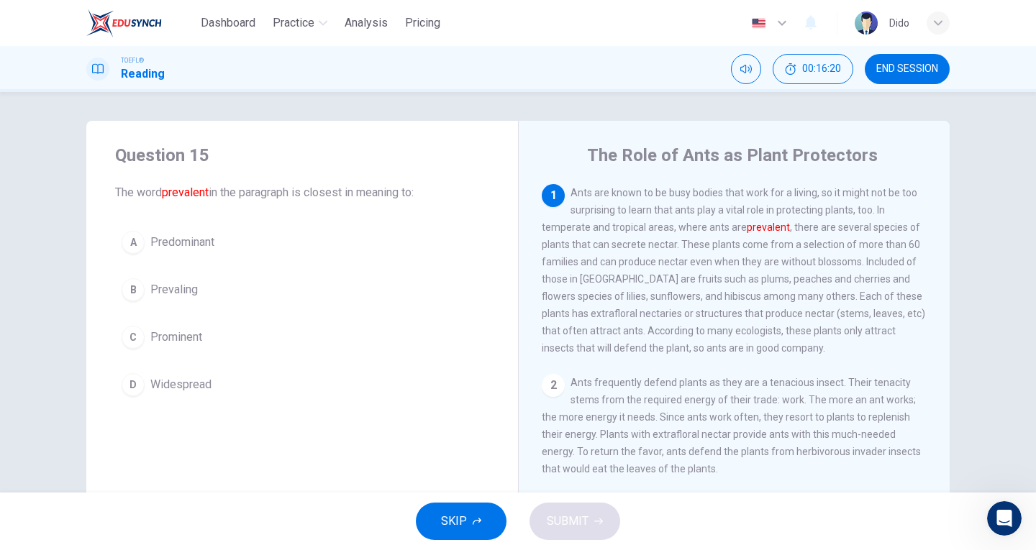
click at [917, 63] on span "END SESSION" at bounding box center [907, 69] width 62 height 12
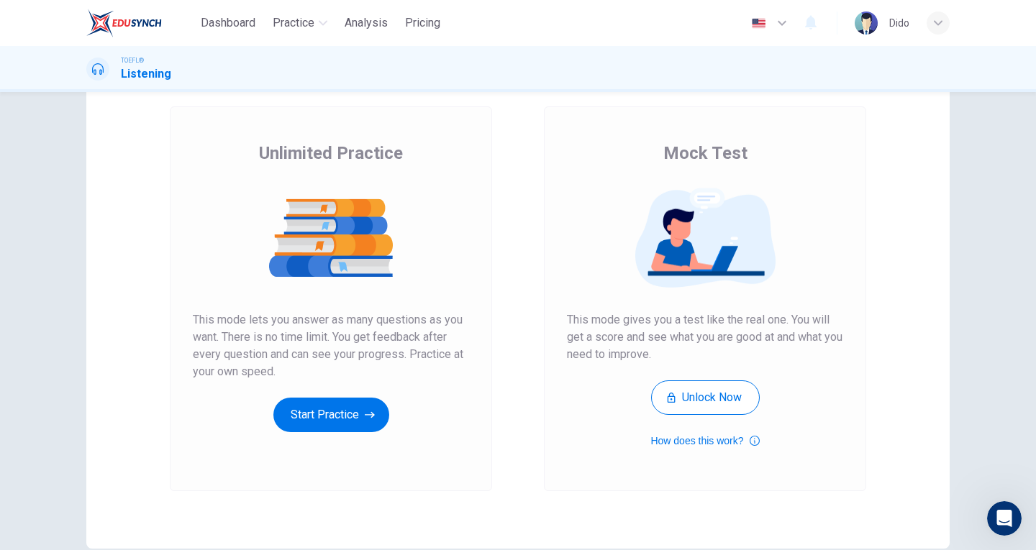
scroll to position [72, 0]
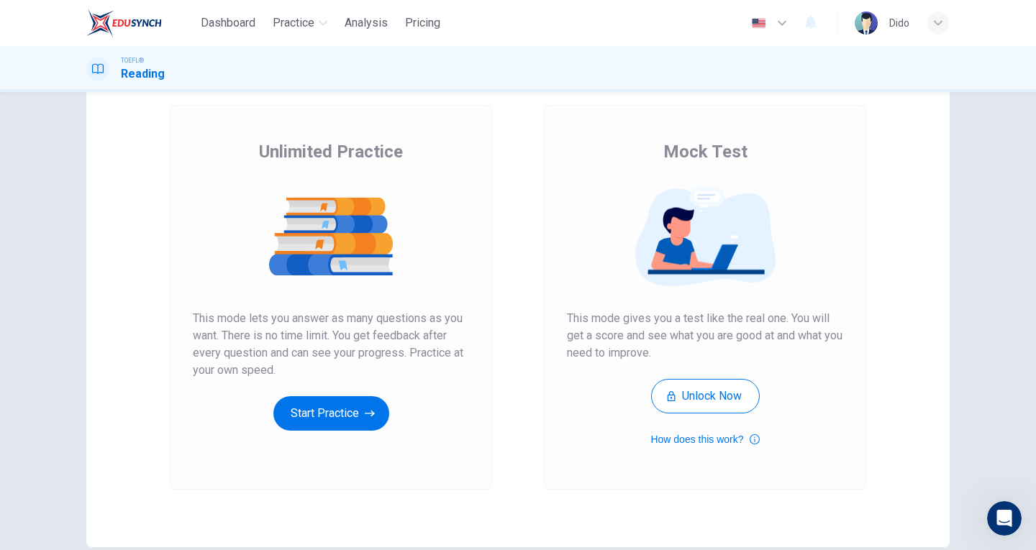
scroll to position [72, 0]
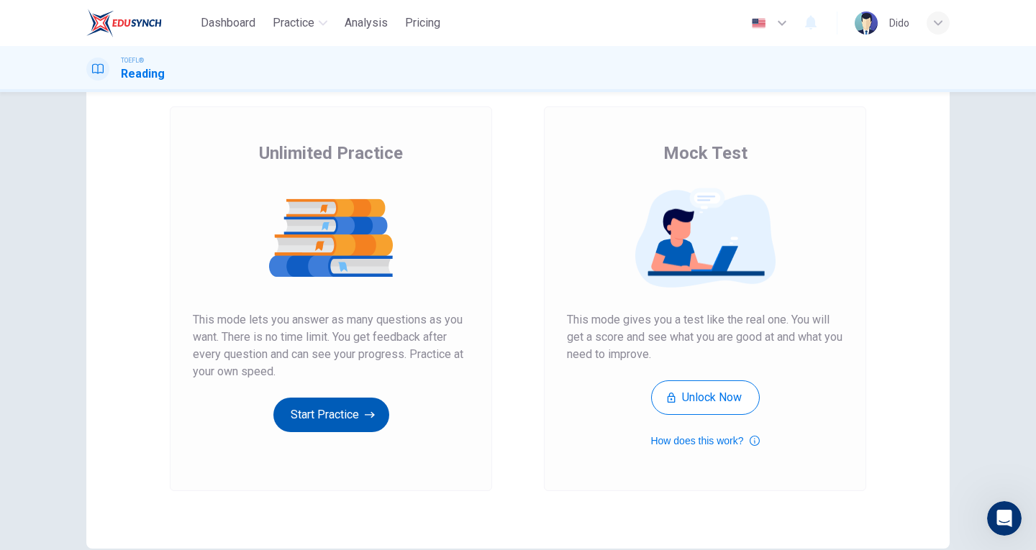
click at [349, 414] on button "Start Practice" at bounding box center [331, 415] width 116 height 35
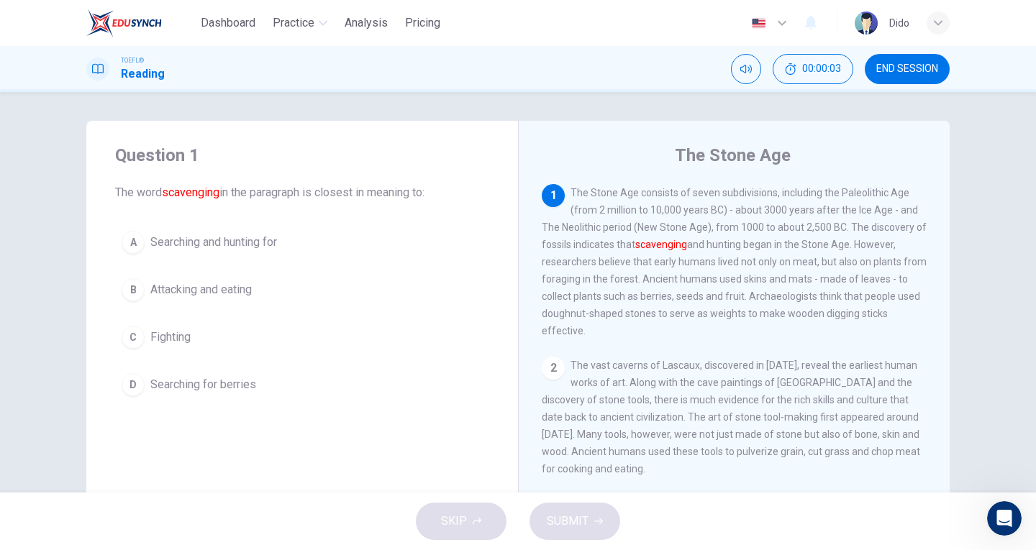
click at [889, 73] on span "END SESSION" at bounding box center [907, 69] width 62 height 12
click at [482, 517] on div "SKIP SUBMIT" at bounding box center [518, 522] width 1036 height 58
